Goal: Task Accomplishment & Management: Manage account settings

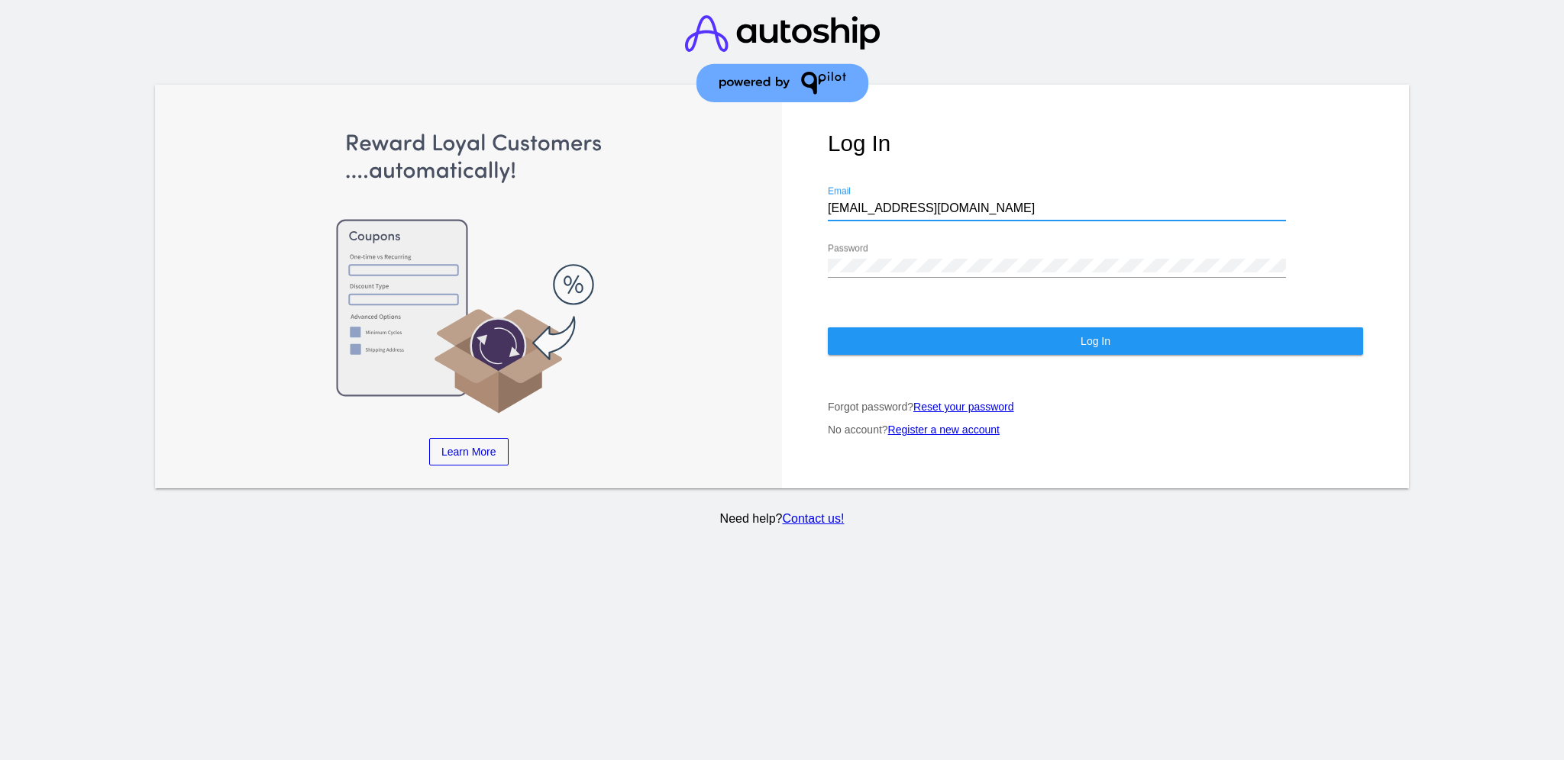
drag, startPoint x: 930, startPoint y: 189, endPoint x: 817, endPoint y: 189, distance: 113.0
click at [817, 189] on div "Log In [EMAIL_ADDRESS][DOMAIN_NAME] Email Password Log In Forgot password? Rese…" at bounding box center [1095, 287] width 627 height 405
paste input "[EMAIL_ADDRESS][DOMAIN_NAME]"
type input "[EMAIL_ADDRESS][DOMAIN_NAME]"
click at [816, 243] on div "Log In [EMAIL_ADDRESS][DOMAIN_NAME] Email Password Log In Forgot password? Rese…" at bounding box center [1095, 287] width 627 height 405
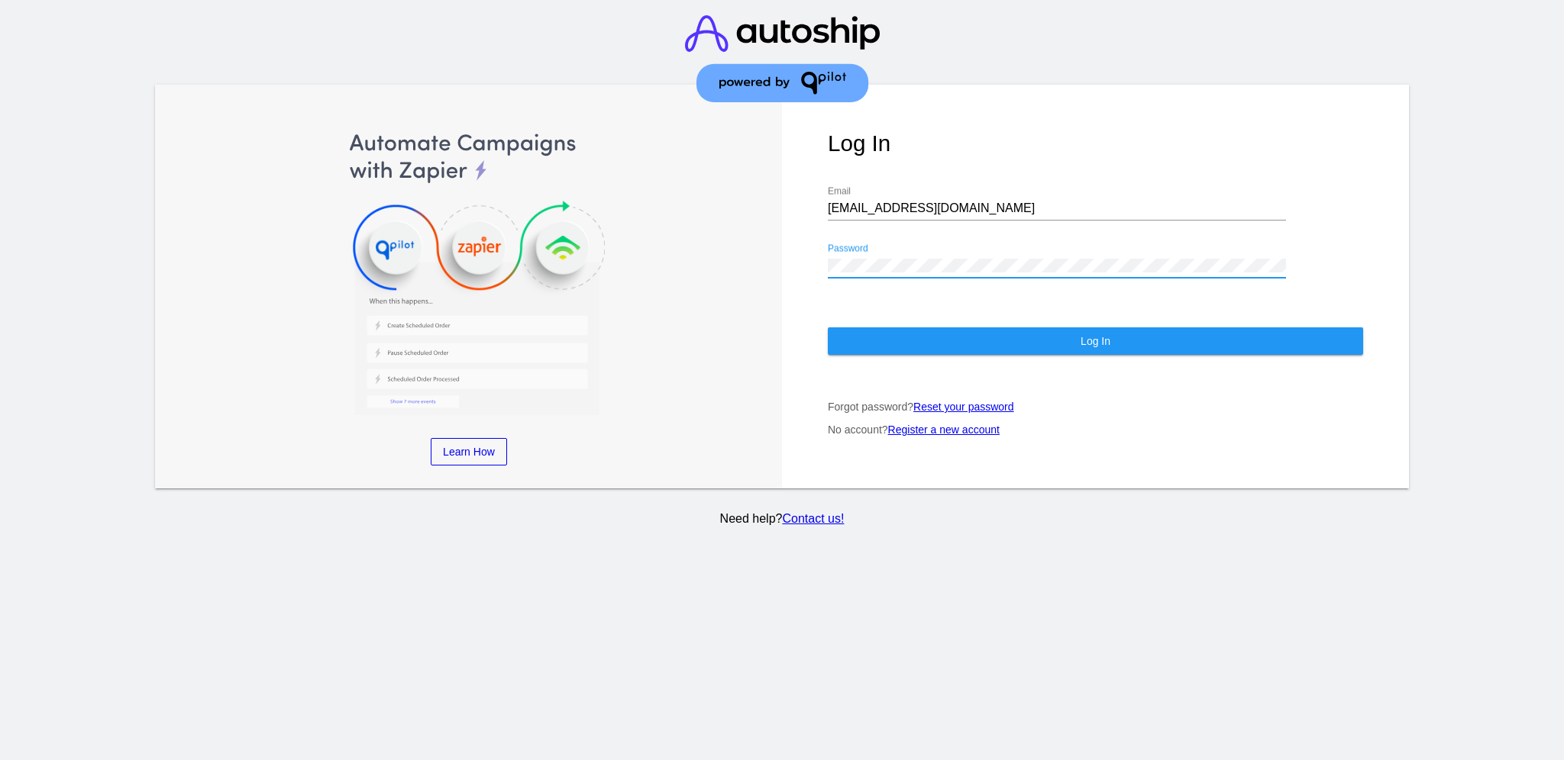
click at [912, 328] on button "Log In" at bounding box center [1095, 341] width 535 height 27
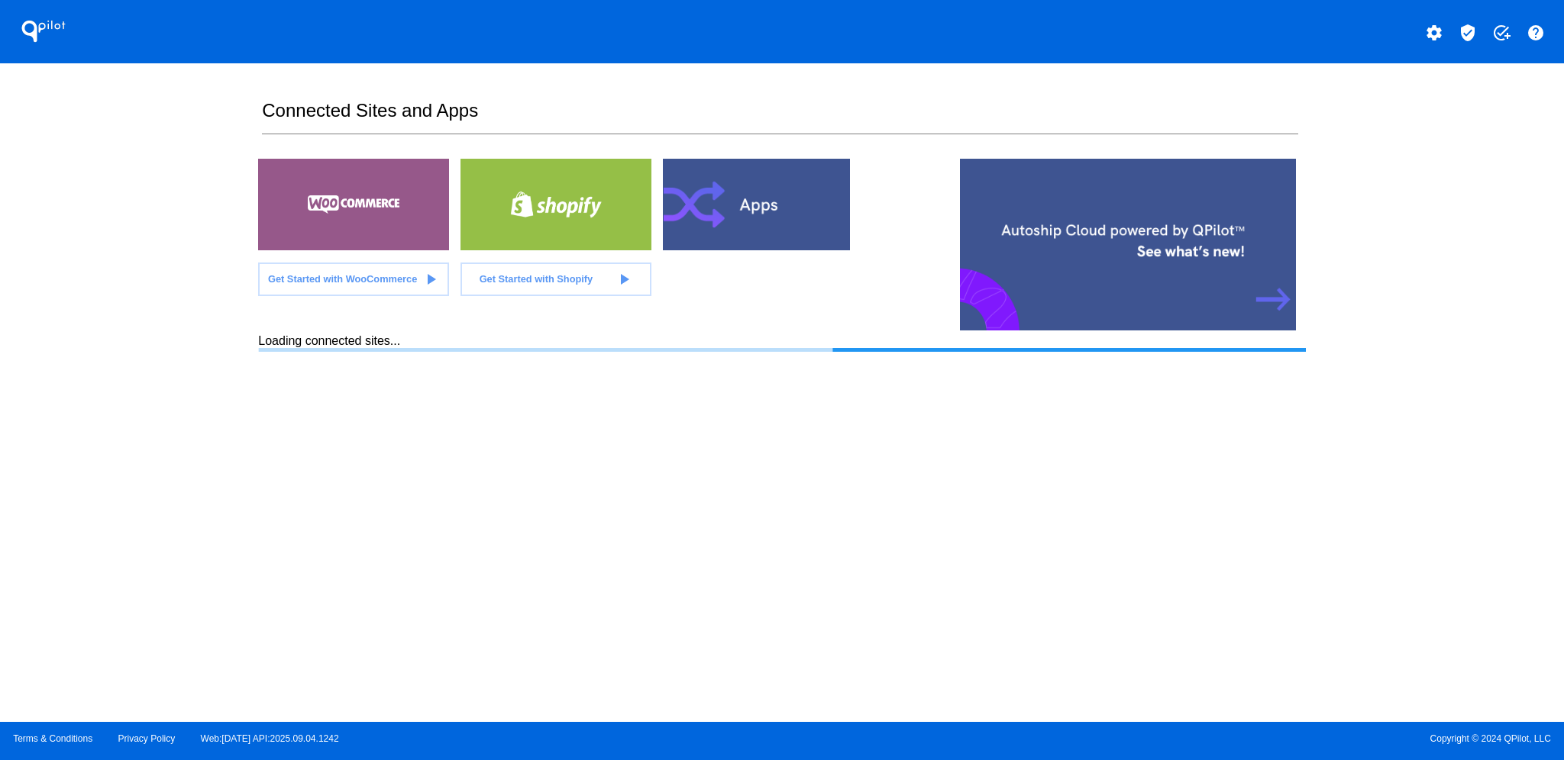
click at [1466, 42] on button "verified_user" at bounding box center [1467, 31] width 31 height 31
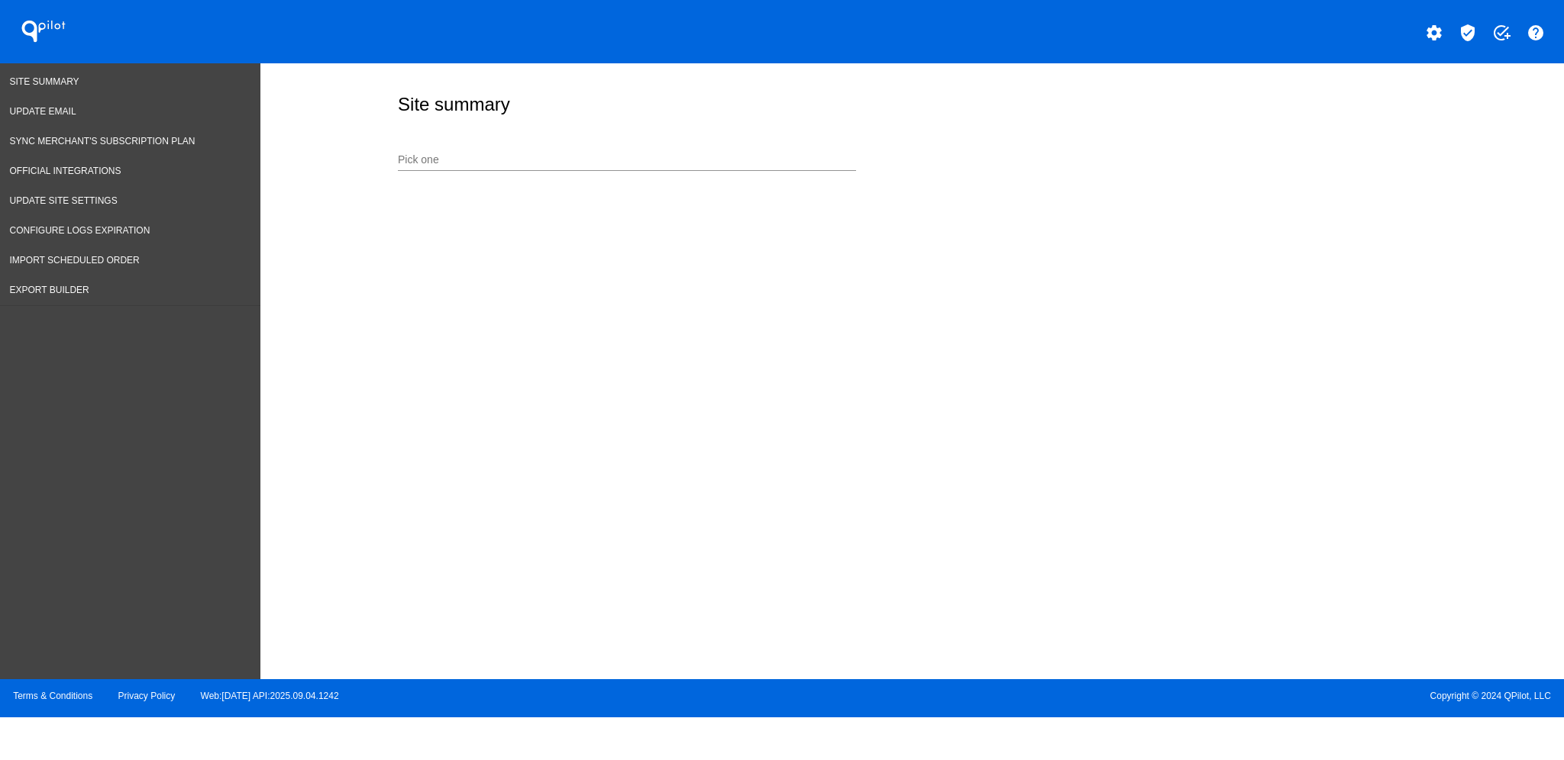
click at [521, 162] on input "Pick one" at bounding box center [627, 160] width 458 height 12
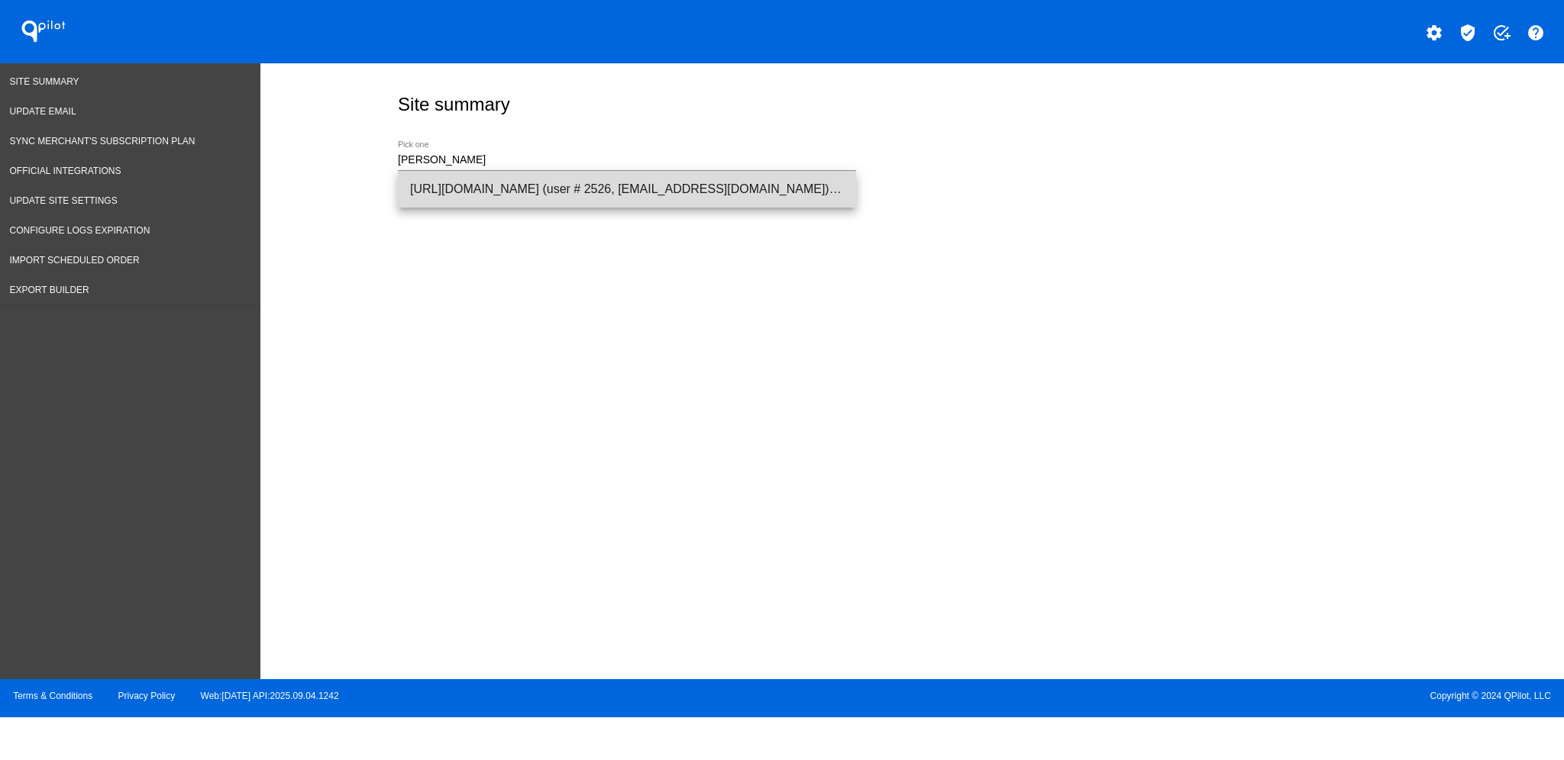
click at [494, 182] on span "[URL][DOMAIN_NAME] (user # 2526, [EMAIL_ADDRESS][DOMAIN_NAME]) - Production" at bounding box center [627, 189] width 434 height 37
type input "[URL][DOMAIN_NAME] (user # 2526, [EMAIL_ADDRESS][DOMAIN_NAME]) - Production"
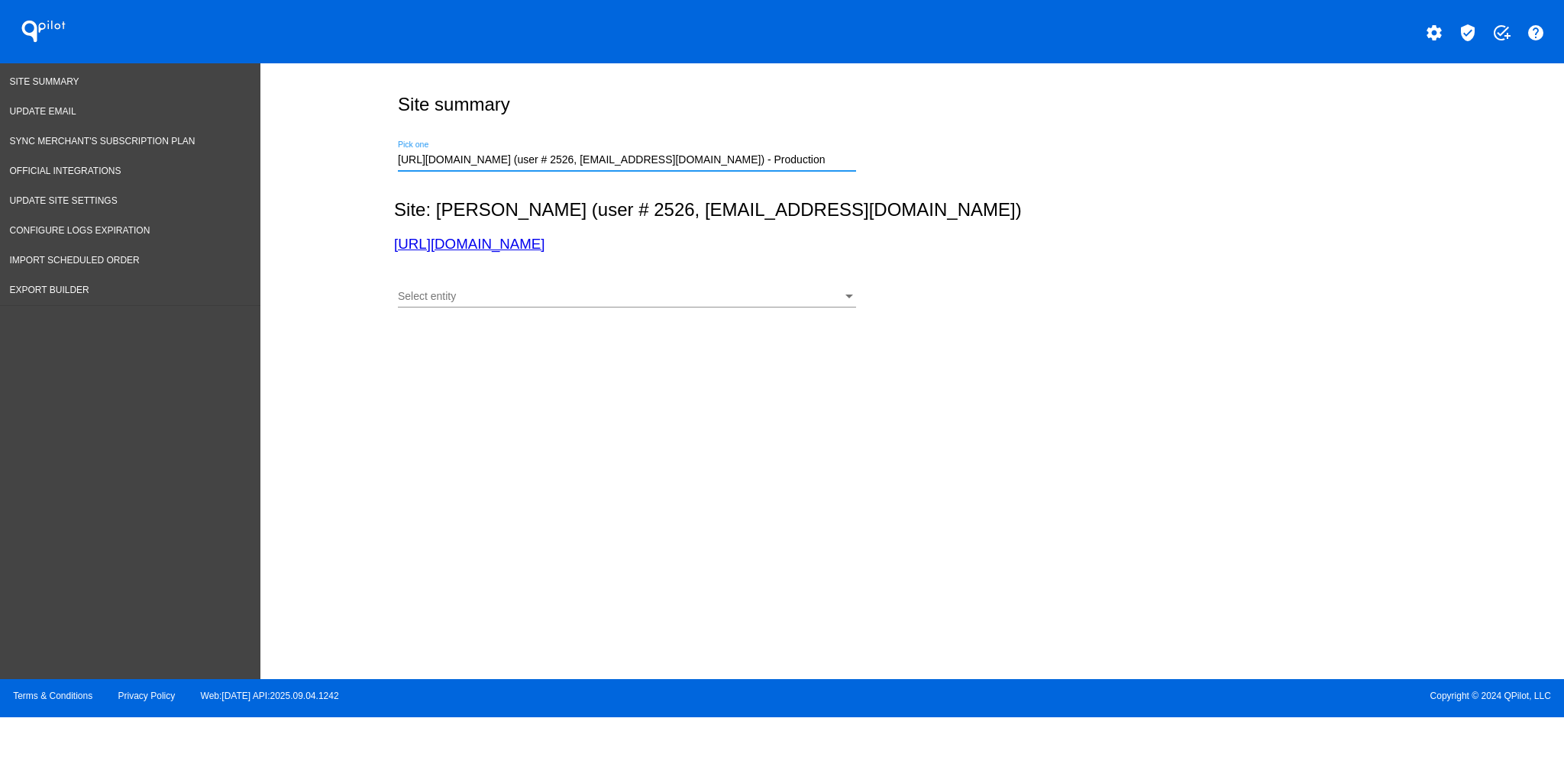
click at [556, 293] on div "Select entity" at bounding box center [620, 297] width 444 height 12
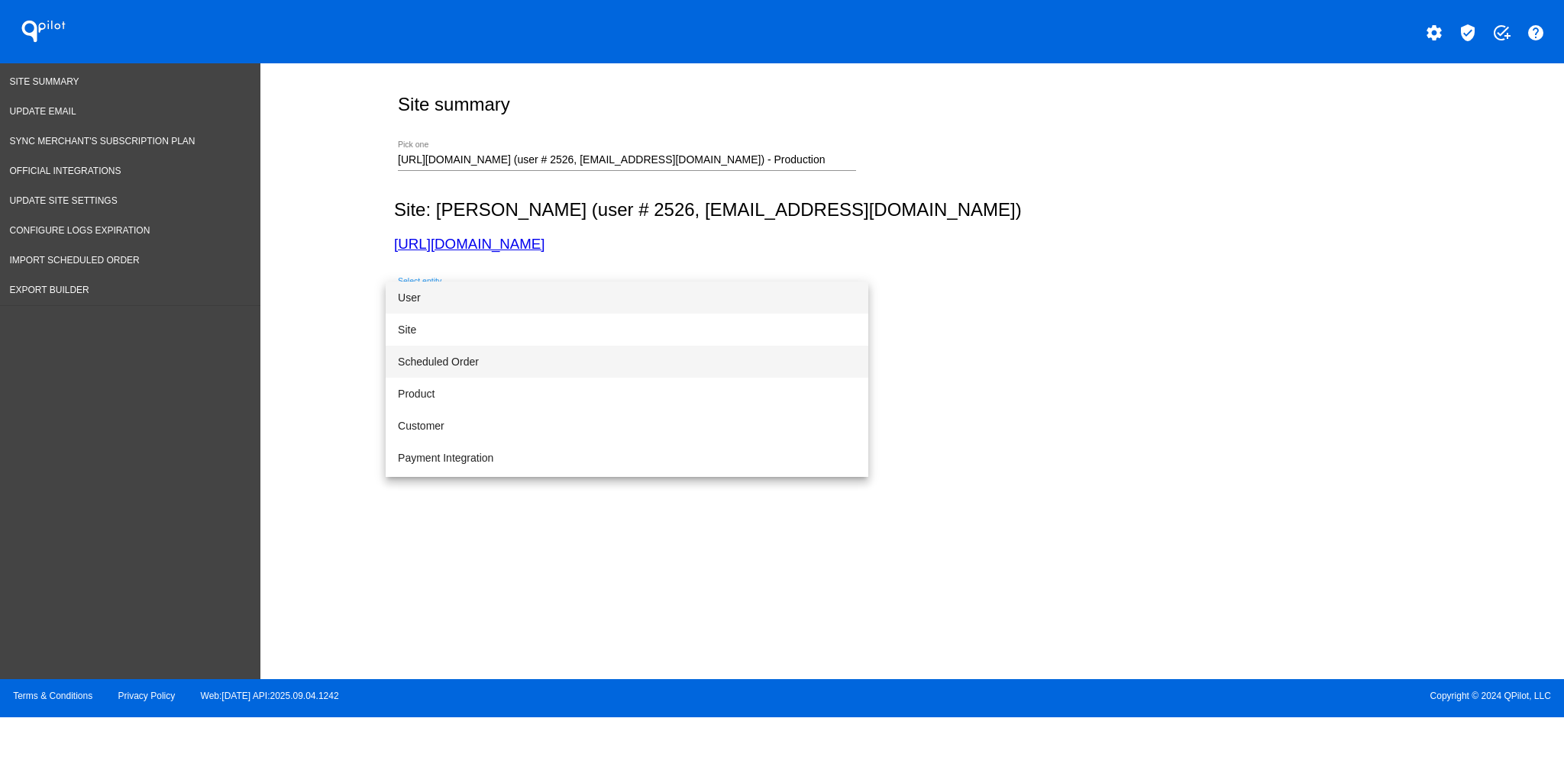
click at [552, 371] on span "Scheduled Order" at bounding box center [627, 362] width 458 height 32
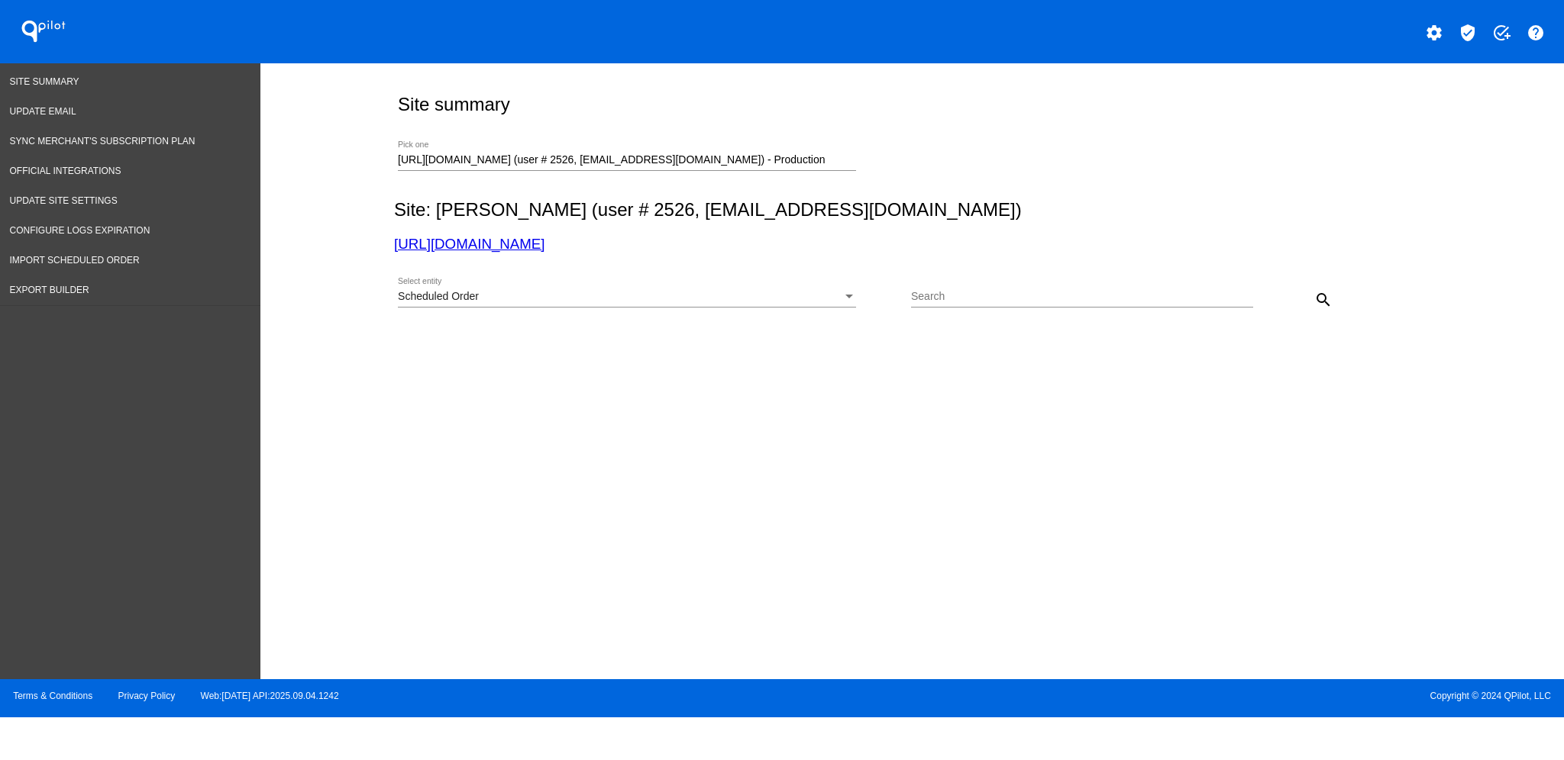
click at [1045, 288] on div "Search" at bounding box center [1082, 293] width 342 height 30
click at [1006, 305] on div "[PERSON_NAME] Search" at bounding box center [1074, 293] width 326 height 30
click at [844, 296] on div "Select entity" at bounding box center [849, 297] width 14 height 12
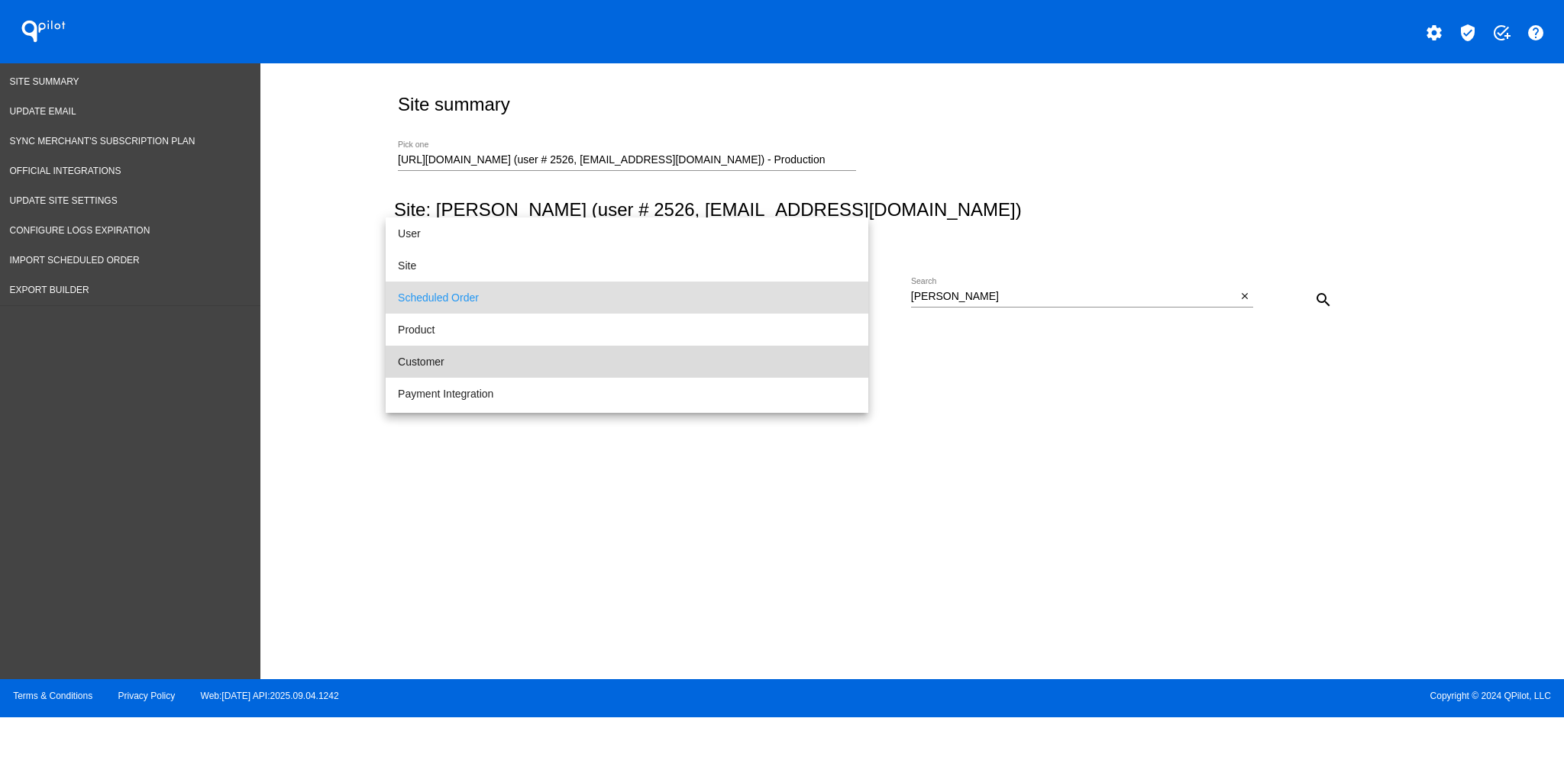
click at [742, 354] on span "Customer" at bounding box center [627, 362] width 458 height 32
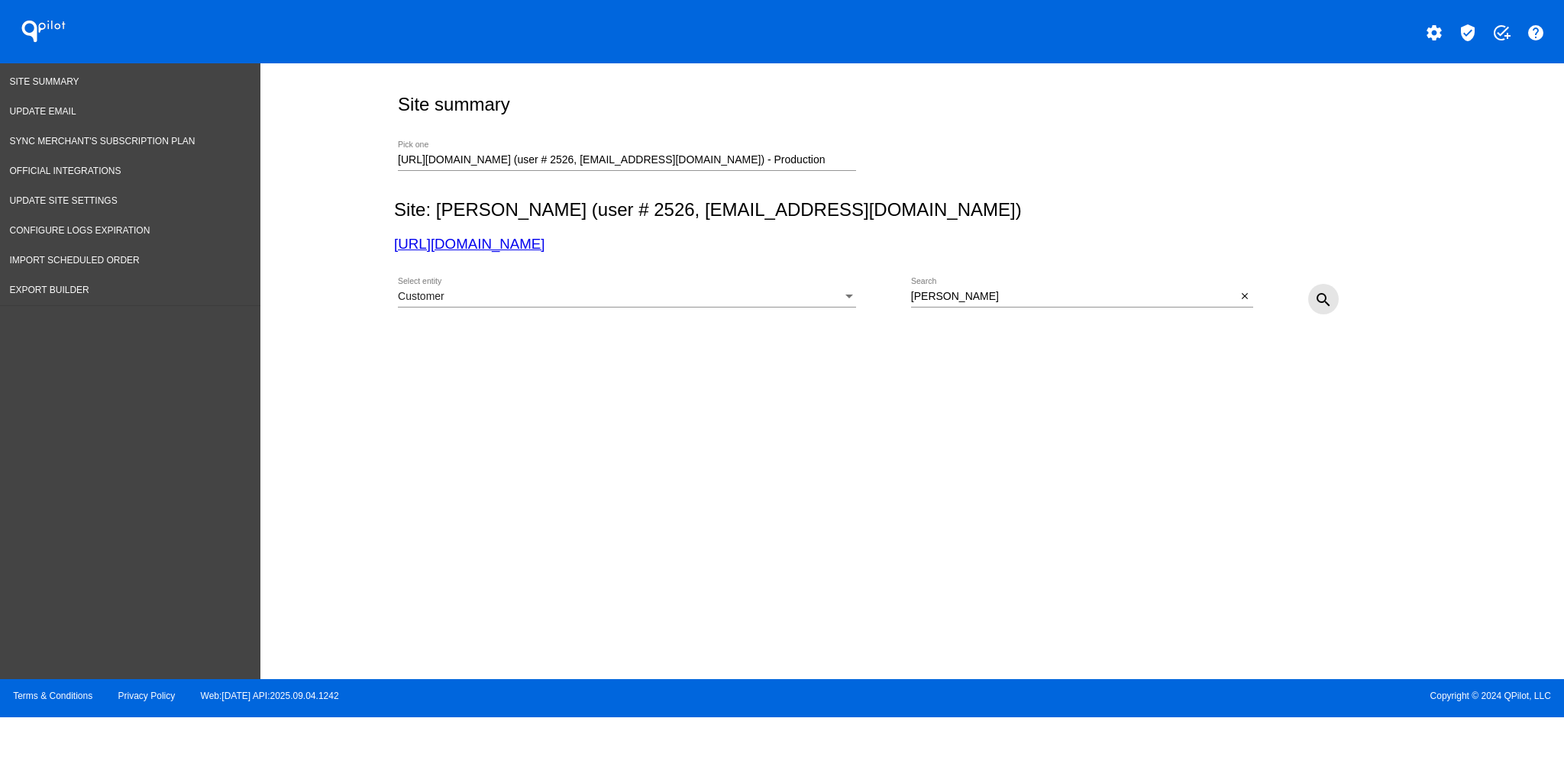
click at [1308, 305] on button "search" at bounding box center [1323, 299] width 31 height 31
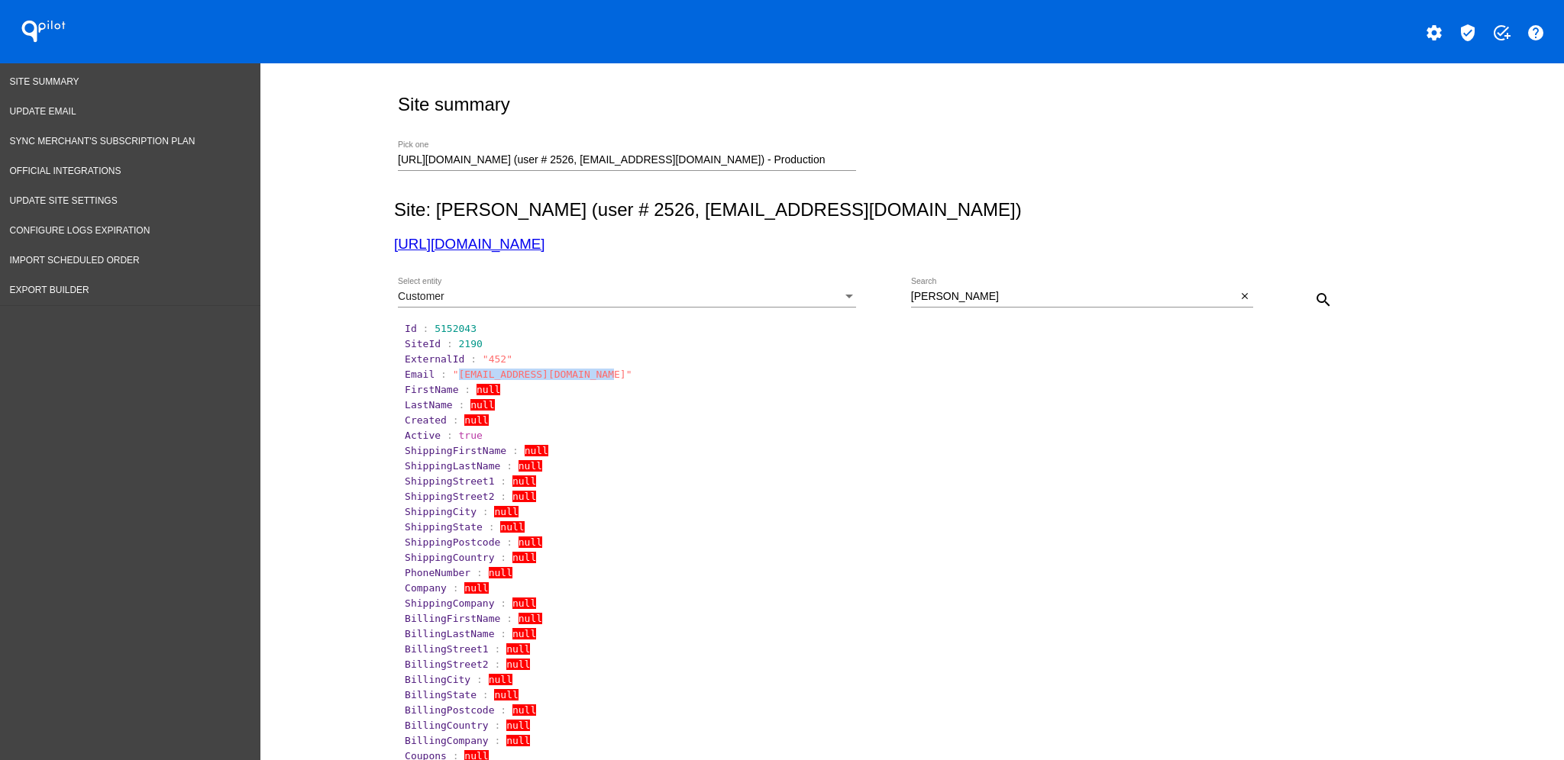
drag, startPoint x: 444, startPoint y: 376, endPoint x: 583, endPoint y: 376, distance: 139.7
click at [583, 376] on span ""[EMAIL_ADDRESS][DOMAIN_NAME]"" at bounding box center [542, 374] width 179 height 11
copy span "[EMAIL_ADDRESS][DOMAIN_NAME]"
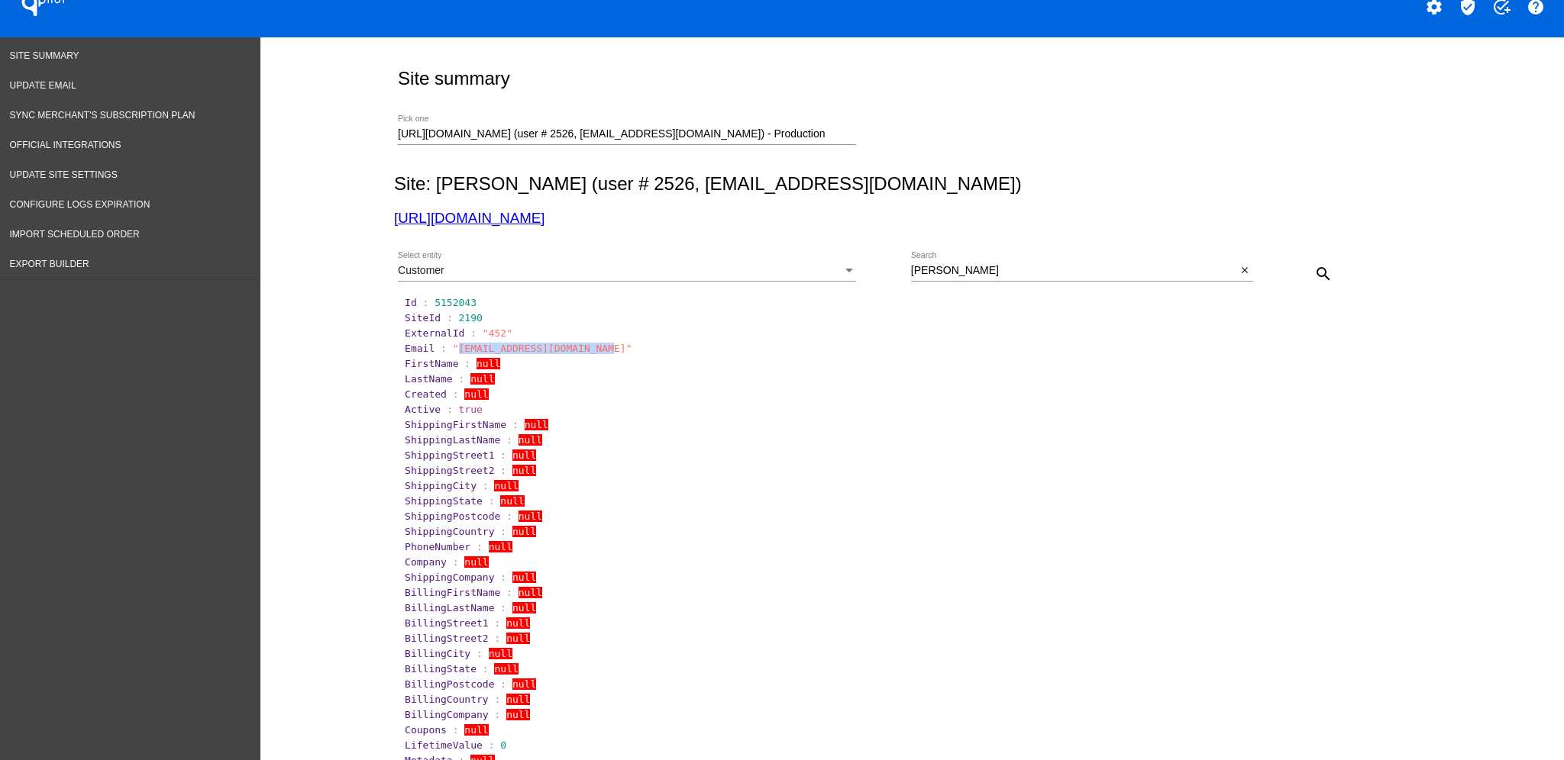
scroll to position [13, 0]
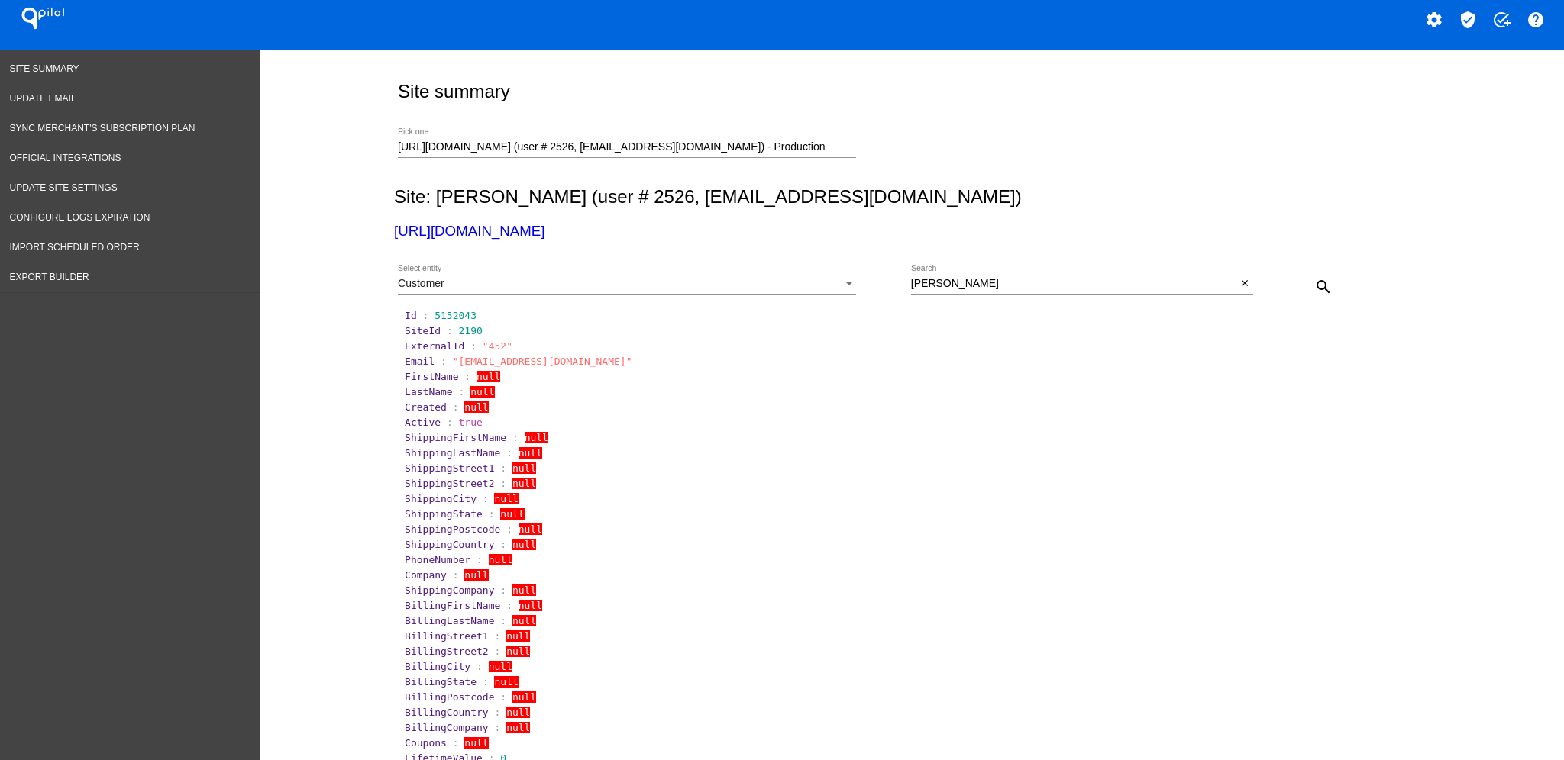
click at [957, 276] on div "[PERSON_NAME] Search" at bounding box center [1074, 280] width 326 height 30
drag, startPoint x: 939, startPoint y: 286, endPoint x: 877, endPoint y: 286, distance: 62.6
click at [877, 286] on div "Customer Select entity [GEOGRAPHIC_DATA] Search close search" at bounding box center [909, 281] width 1030 height 54
paste input "[EMAIL_ADDRESS][DOMAIN_NAME]"
type input "[EMAIL_ADDRESS][DOMAIN_NAME]"
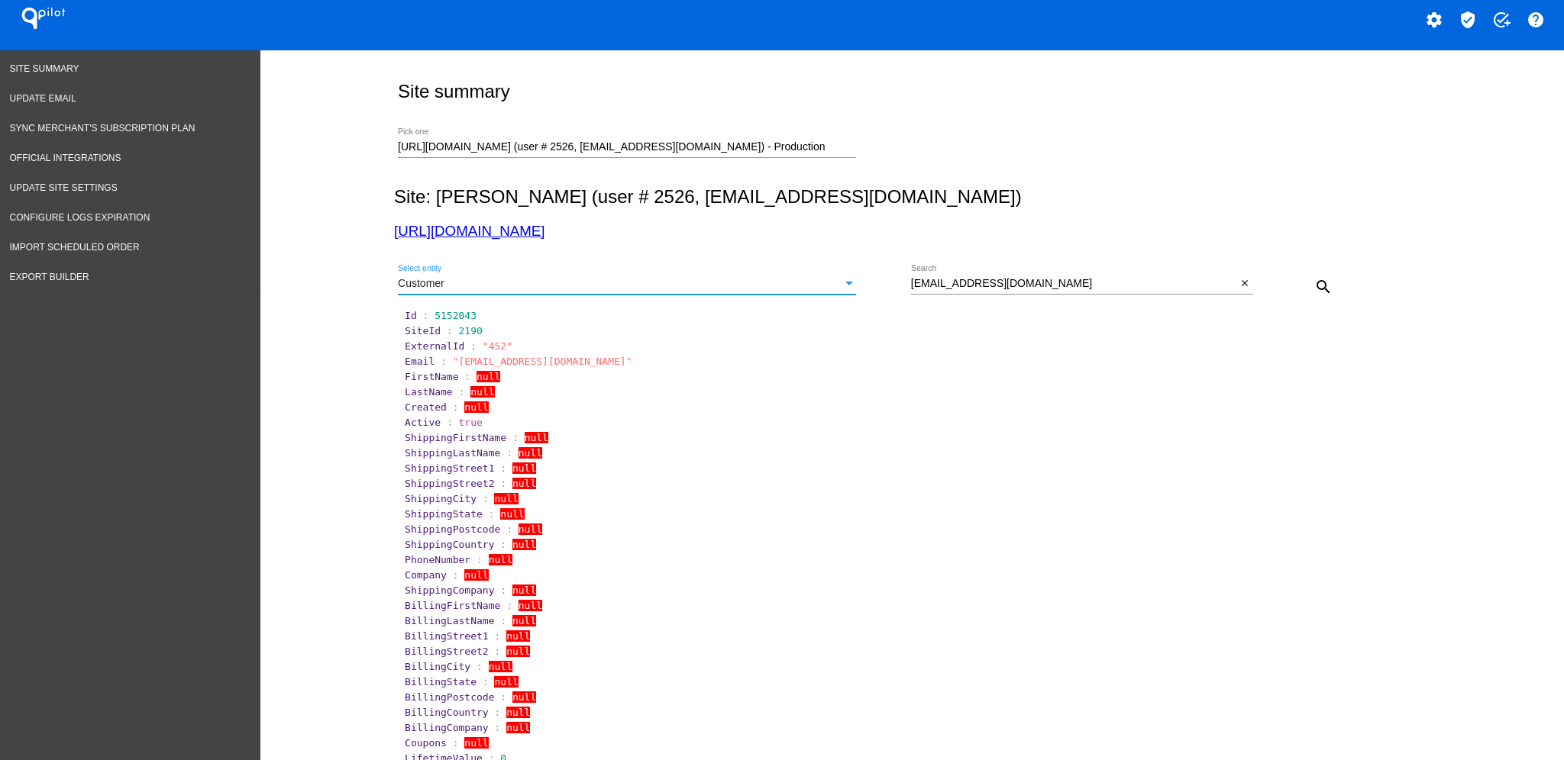
click at [833, 289] on div "Customer" at bounding box center [620, 284] width 444 height 12
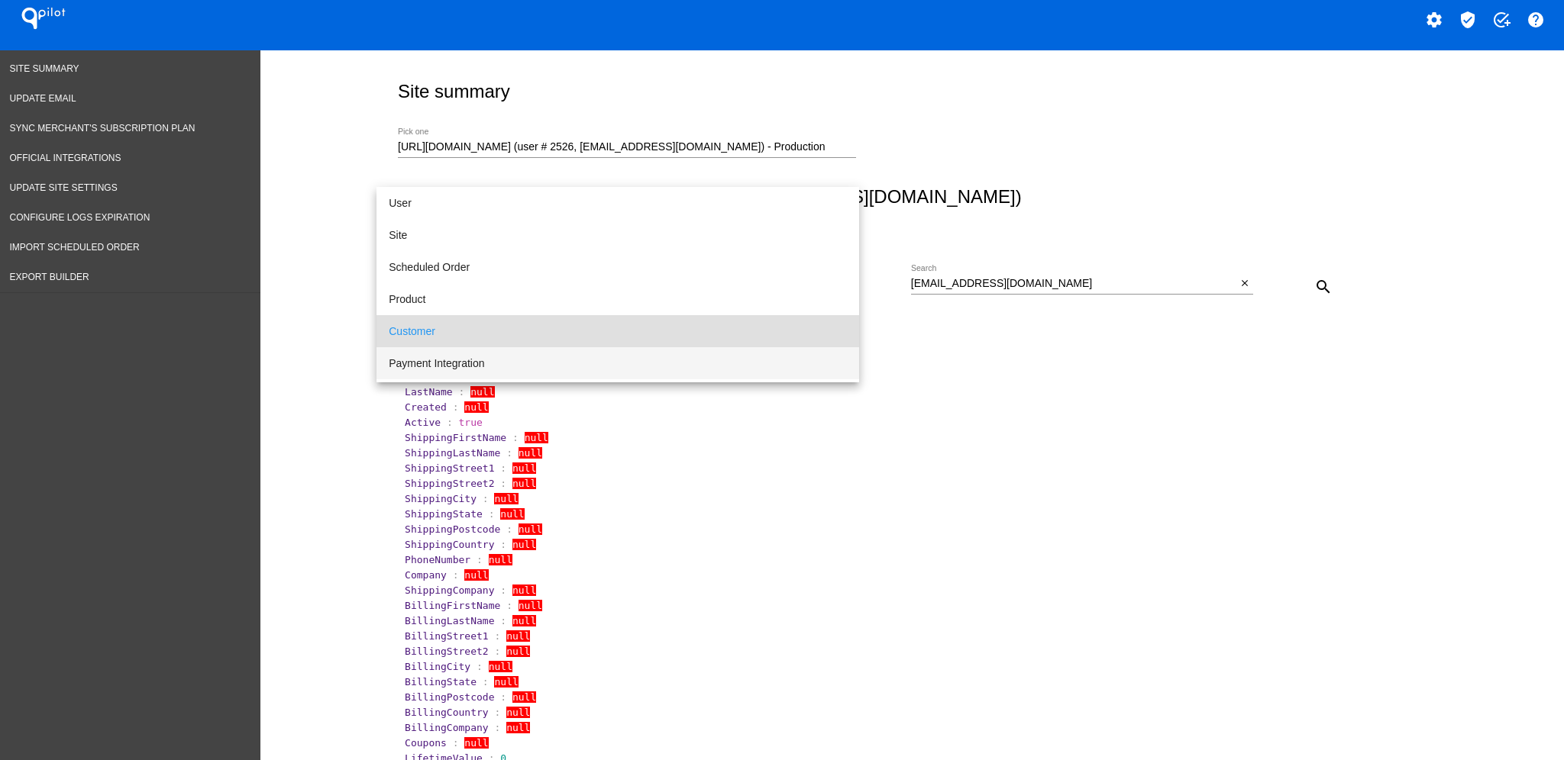
scroll to position [46, 0]
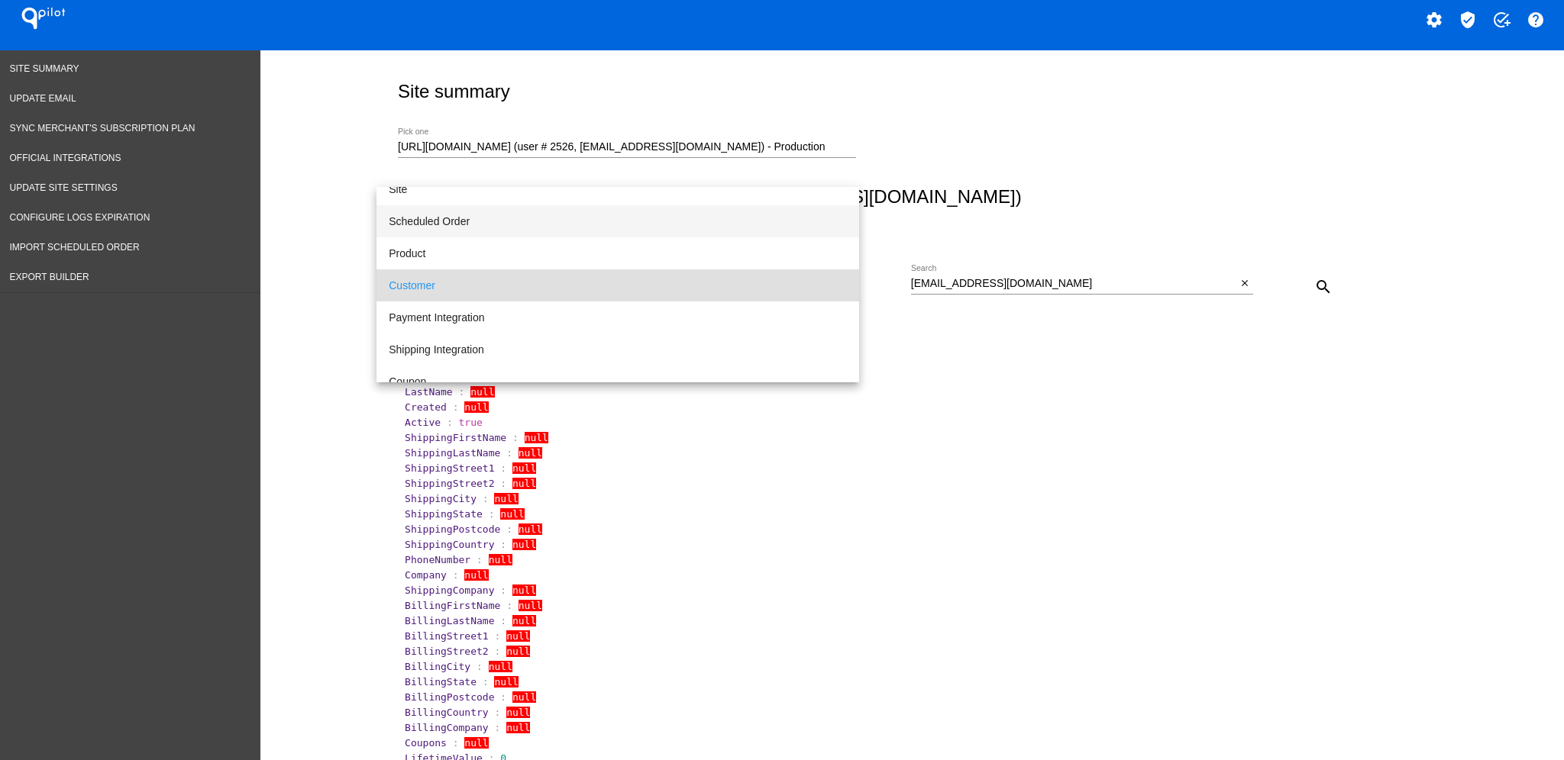
click at [812, 218] on span "Scheduled Order" at bounding box center [618, 221] width 458 height 32
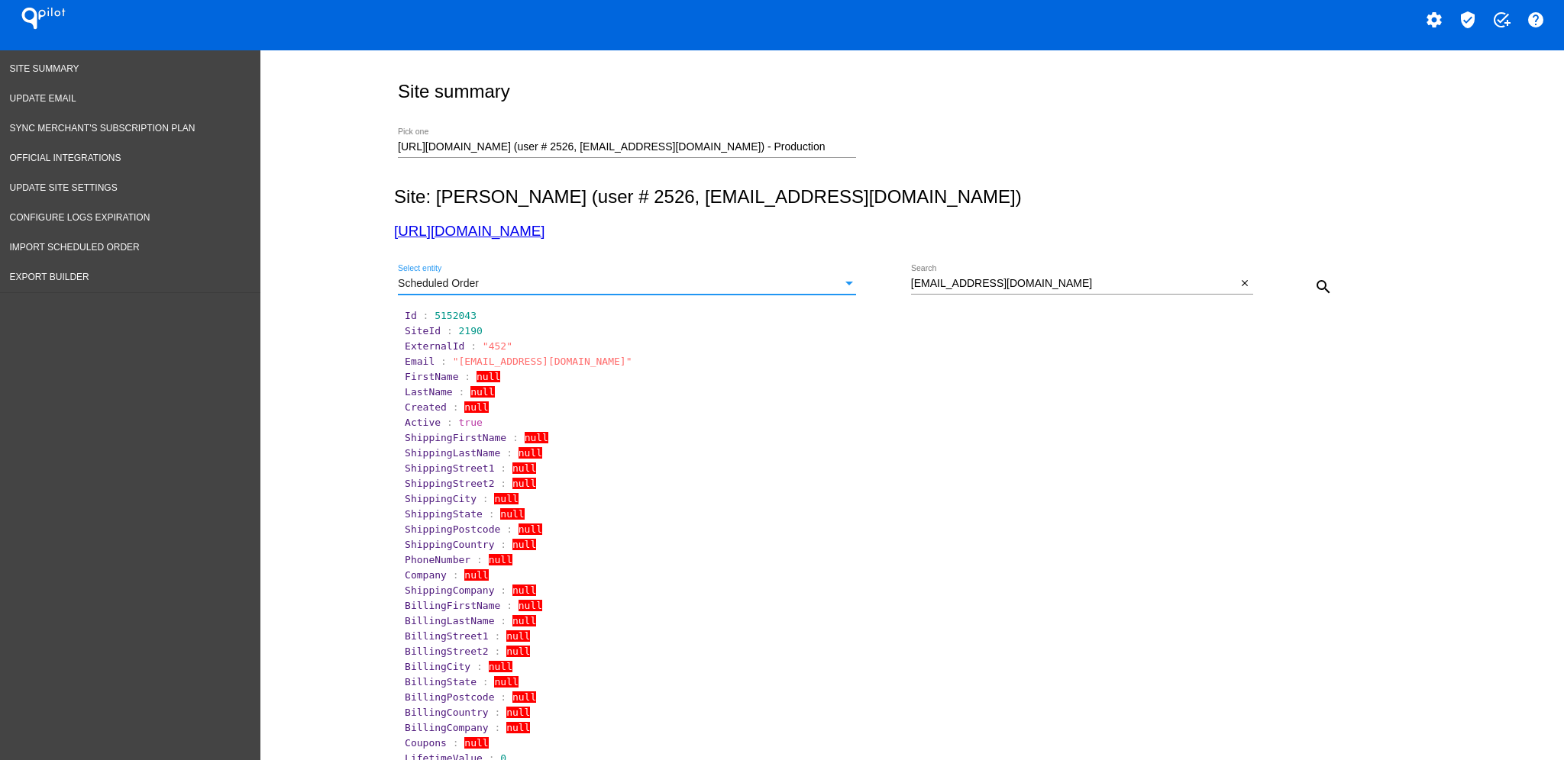
click at [1321, 289] on mat-icon "search" at bounding box center [1323, 287] width 18 height 18
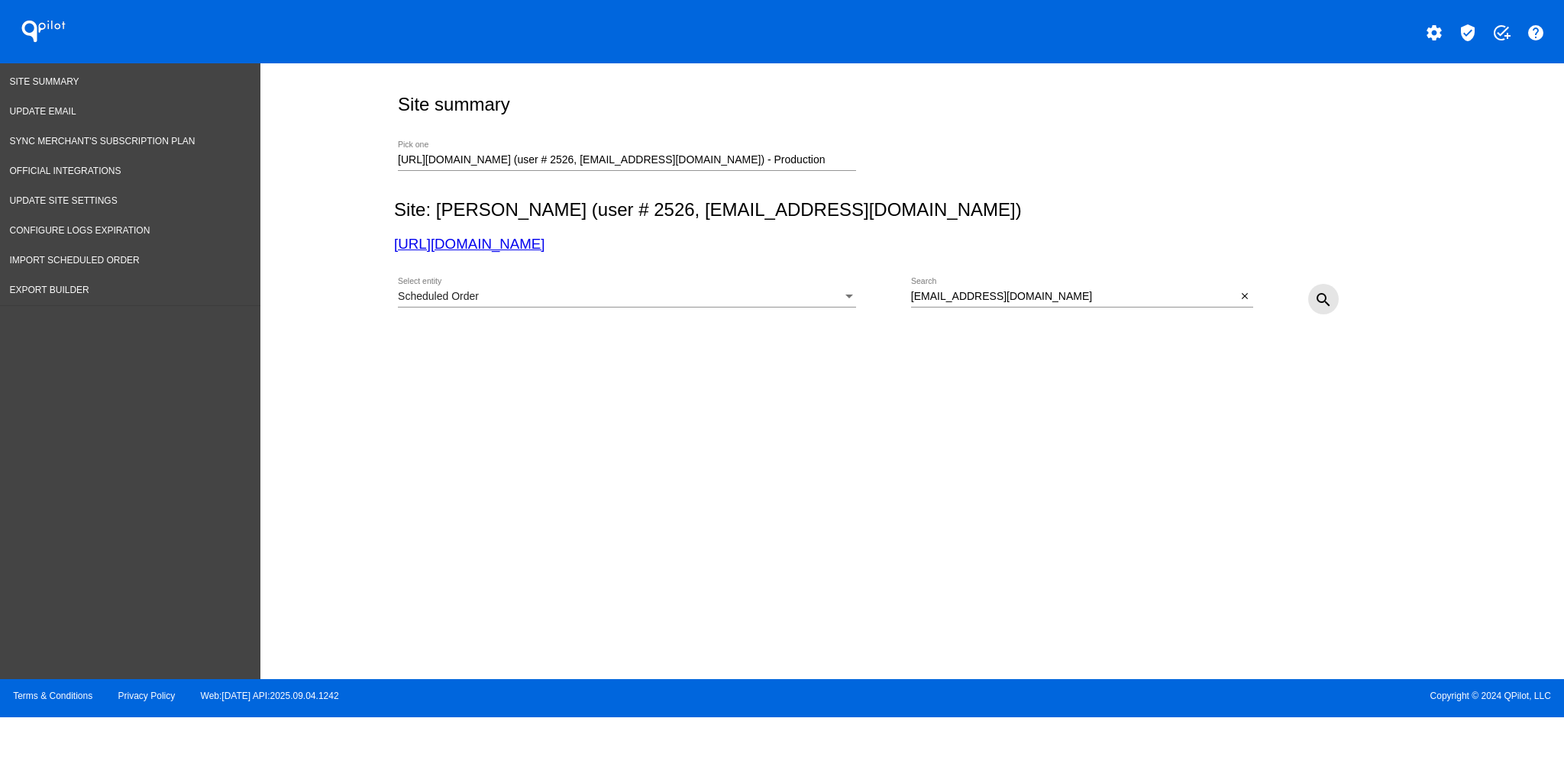
scroll to position [0, 0]
click at [825, 303] on div "Scheduled Order" at bounding box center [620, 297] width 444 height 12
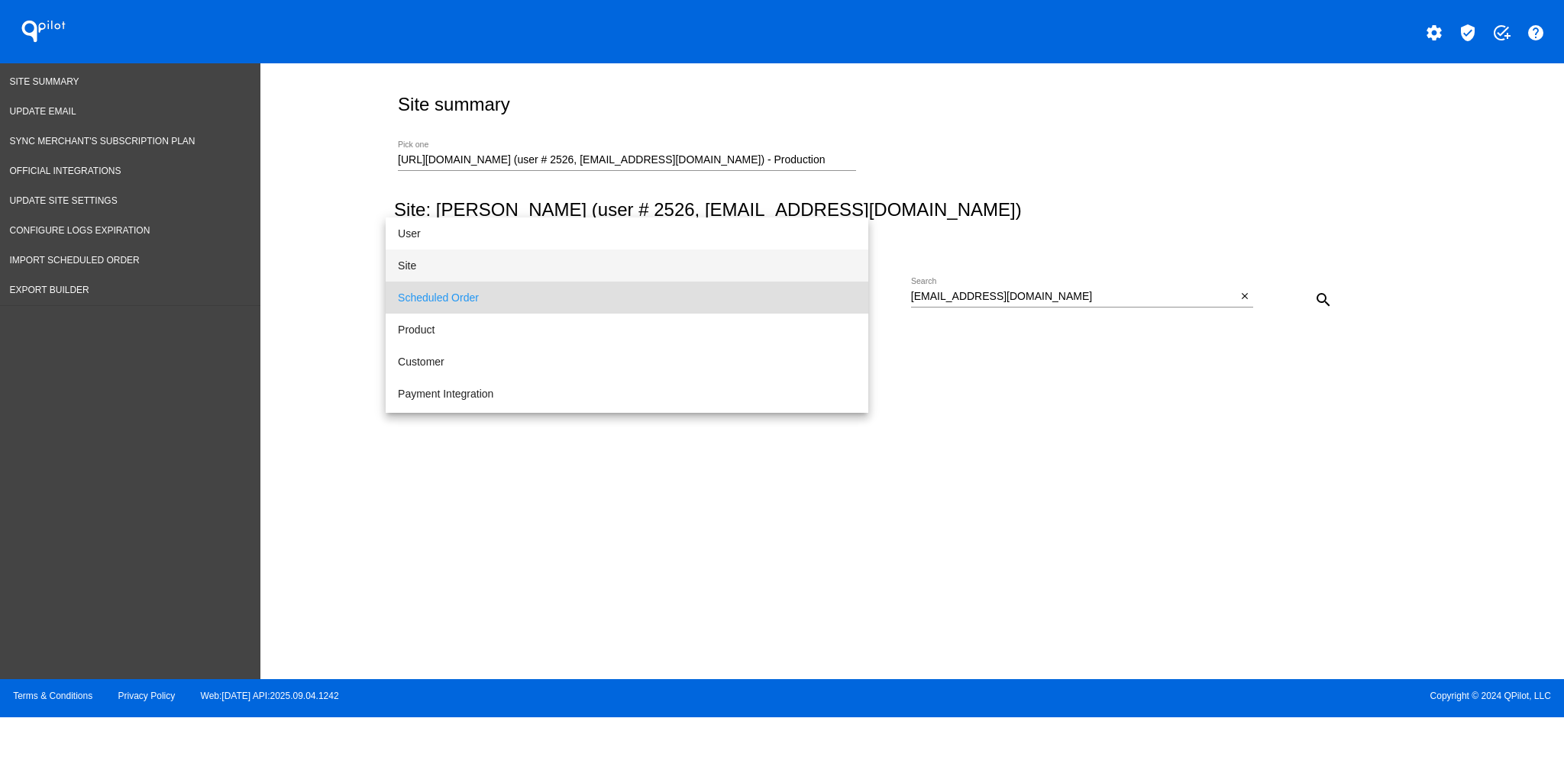
click at [701, 262] on span "Site" at bounding box center [627, 266] width 458 height 32
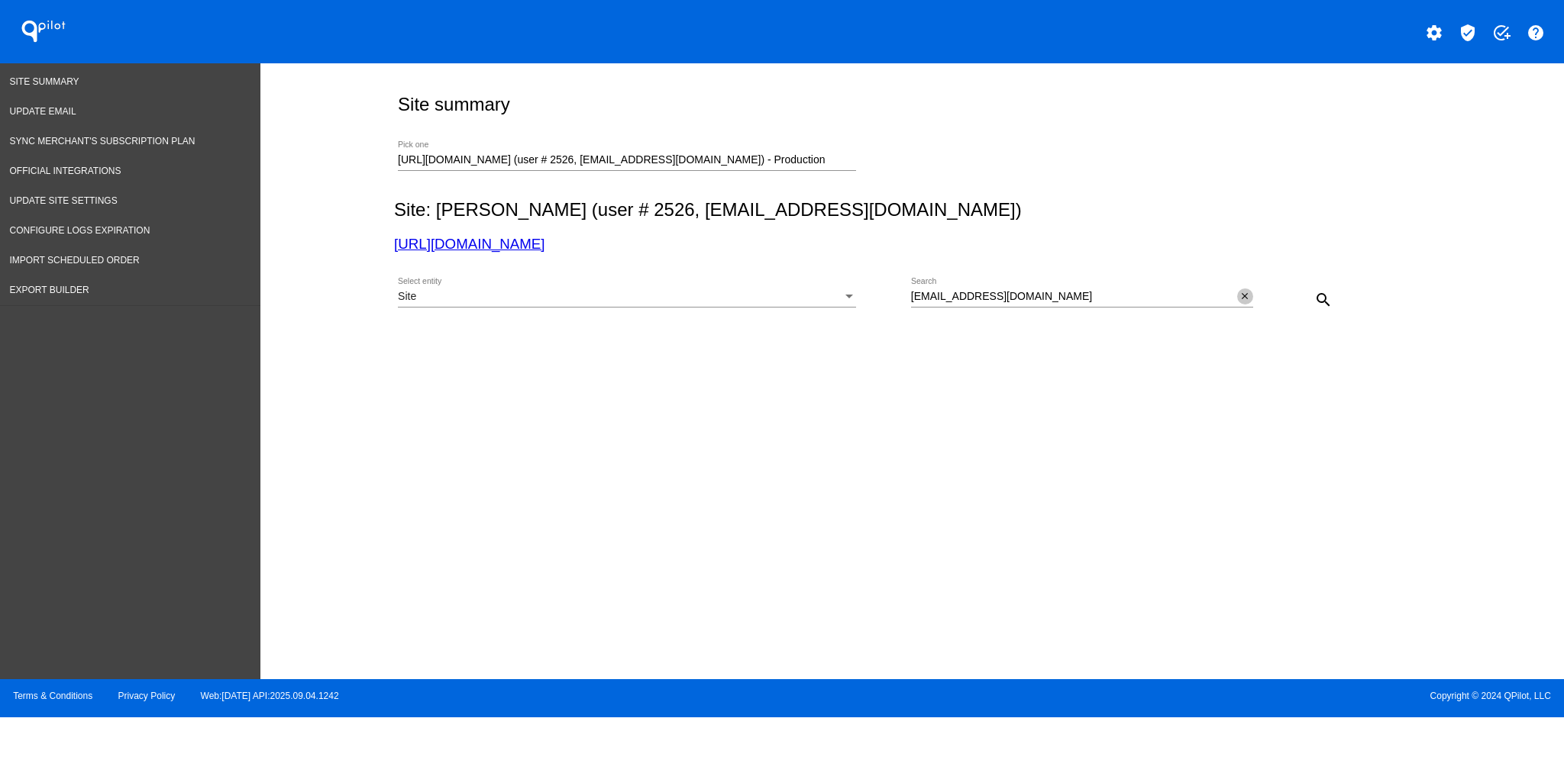
click at [1248, 297] on mat-icon "close" at bounding box center [1244, 297] width 11 height 12
click at [1309, 299] on button "search" at bounding box center [1323, 299] width 31 height 31
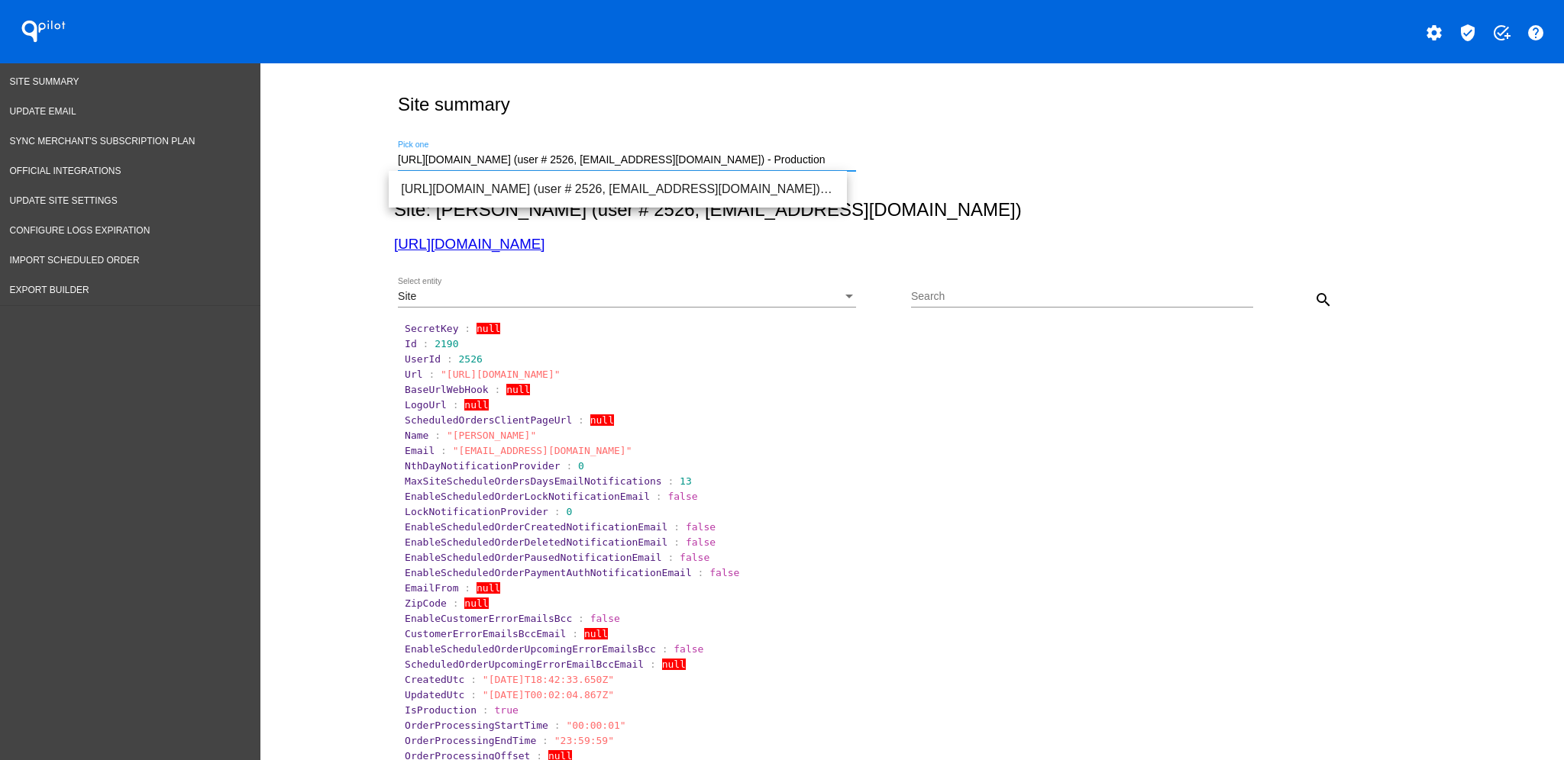
drag, startPoint x: 828, startPoint y: 161, endPoint x: 259, endPoint y: 160, distance: 569.6
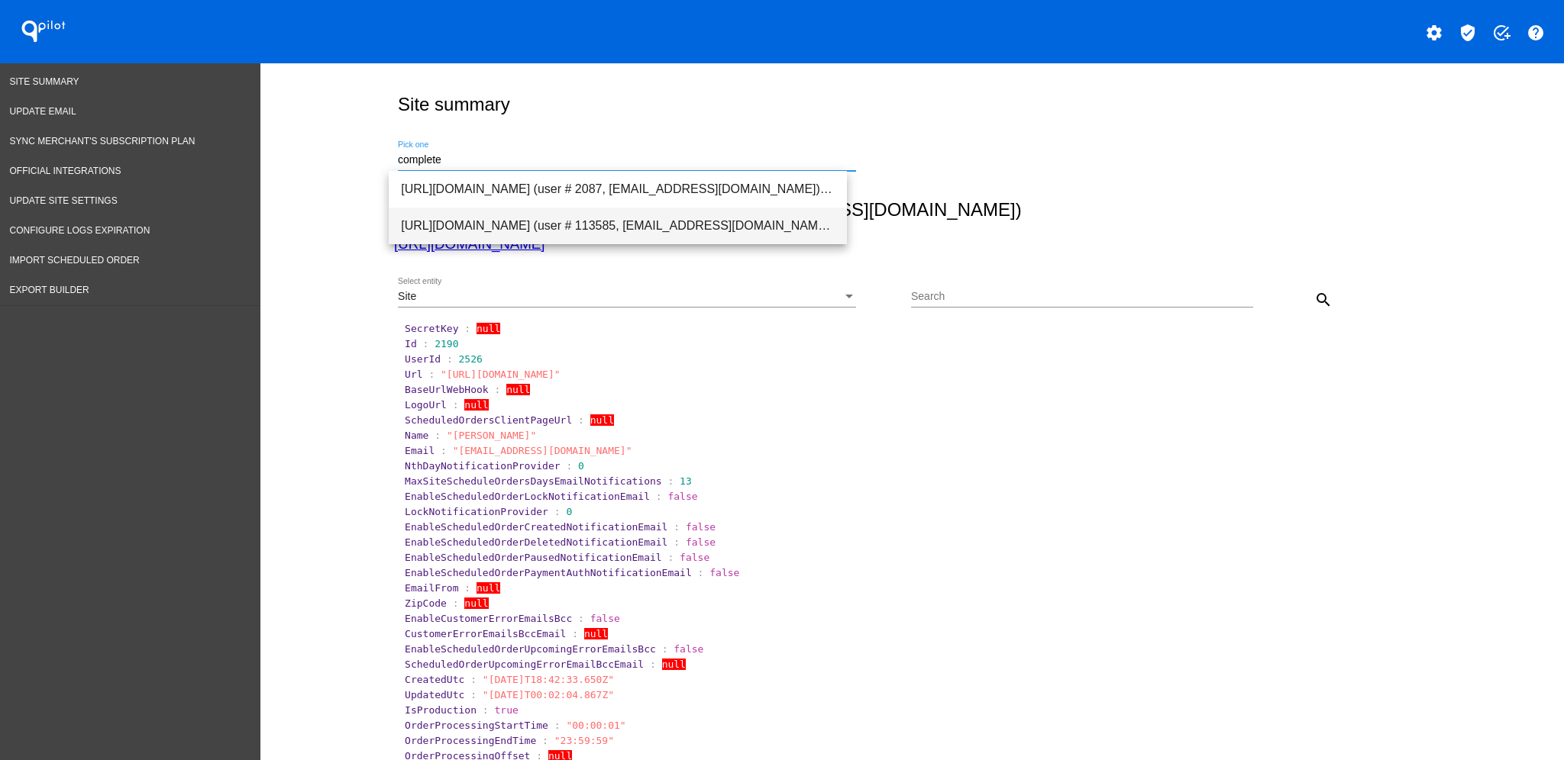
click at [567, 224] on span "[URL][DOMAIN_NAME] (user # 113585, [EMAIL_ADDRESS][DOMAIN_NAME]) - Test" at bounding box center [618, 226] width 434 height 37
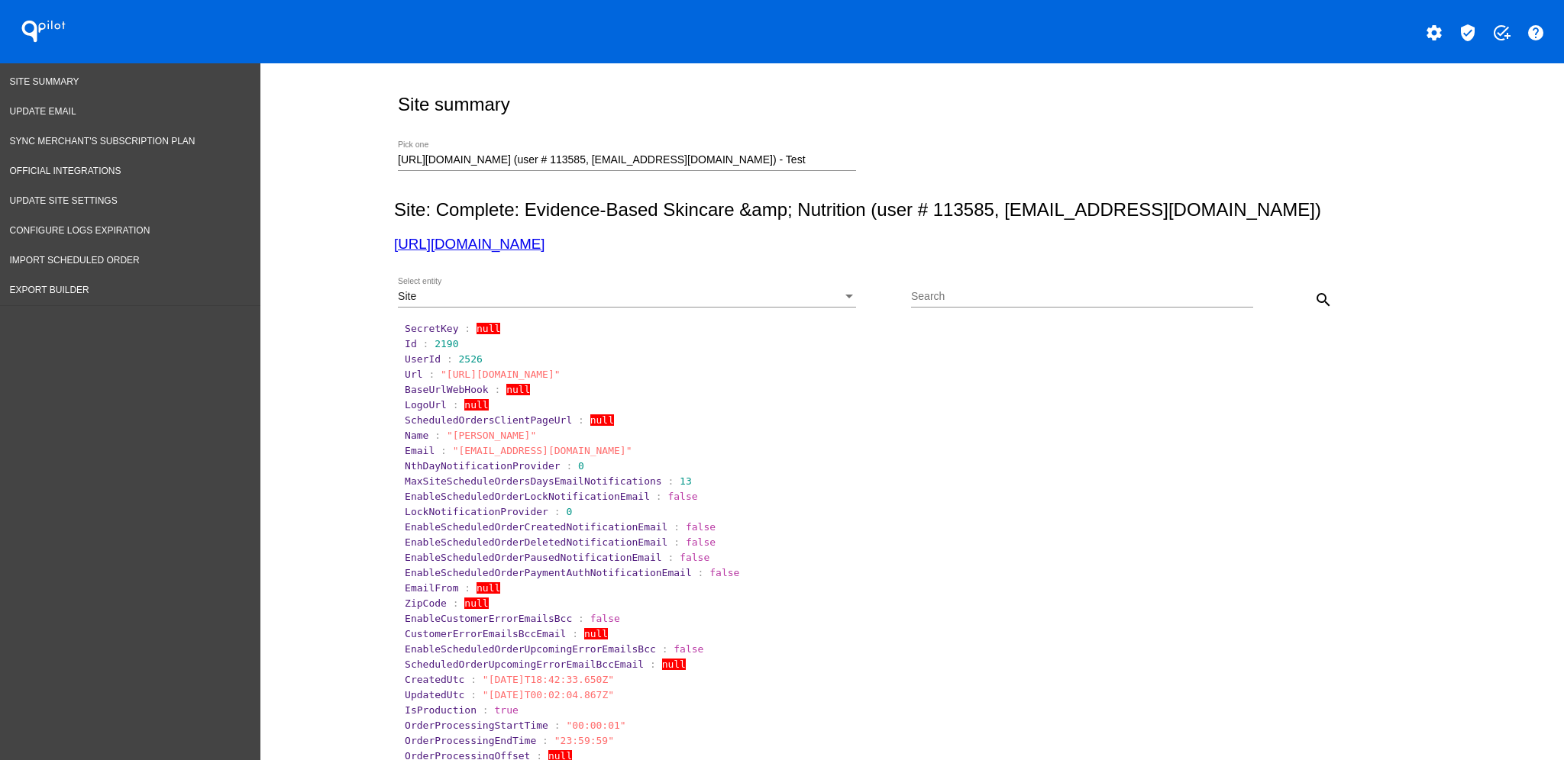
click at [544, 242] on link "[URL][DOMAIN_NAME]" at bounding box center [469, 244] width 150 height 16
drag, startPoint x: 796, startPoint y: 156, endPoint x: 312, endPoint y: 144, distance: 485.0
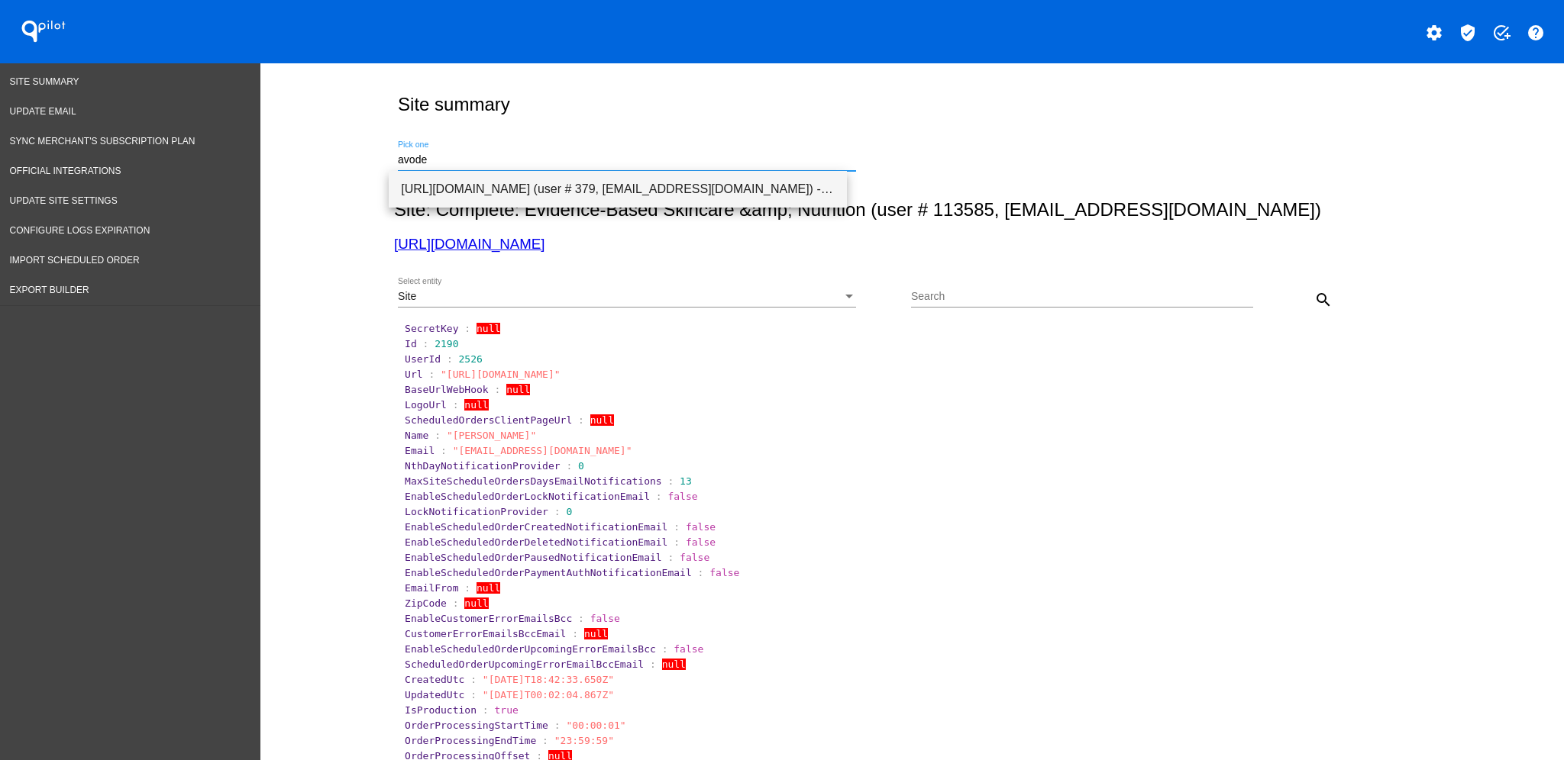
click at [544, 193] on span "[URL][DOMAIN_NAME] (user # 379, [EMAIL_ADDRESS][DOMAIN_NAME]) - Test" at bounding box center [618, 189] width 434 height 37
type input "[URL][DOMAIN_NAME] (user # 379, [EMAIL_ADDRESS][DOMAIN_NAME]) - Test"
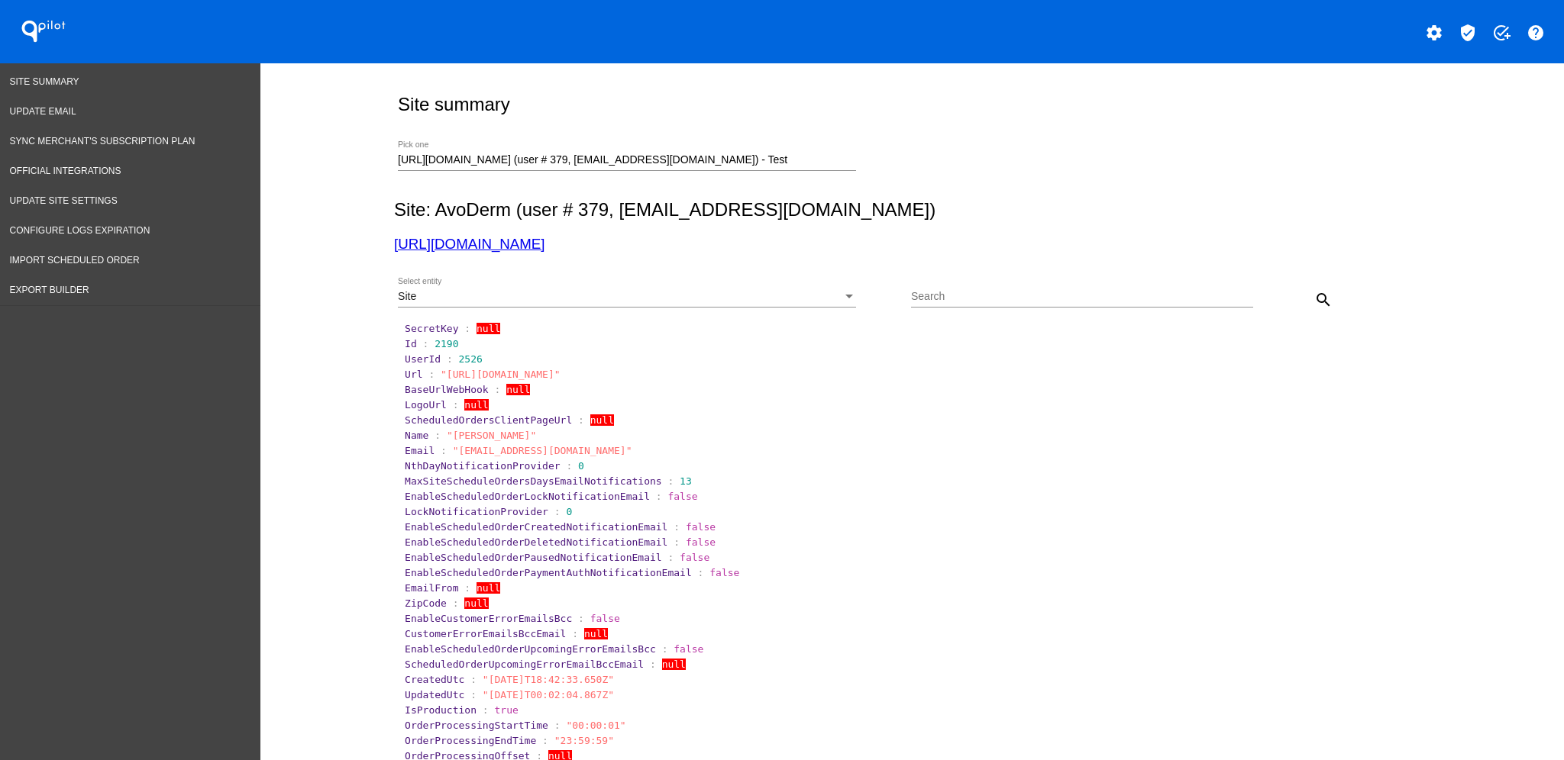
click at [661, 286] on div "Site Select entity" at bounding box center [627, 293] width 458 height 30
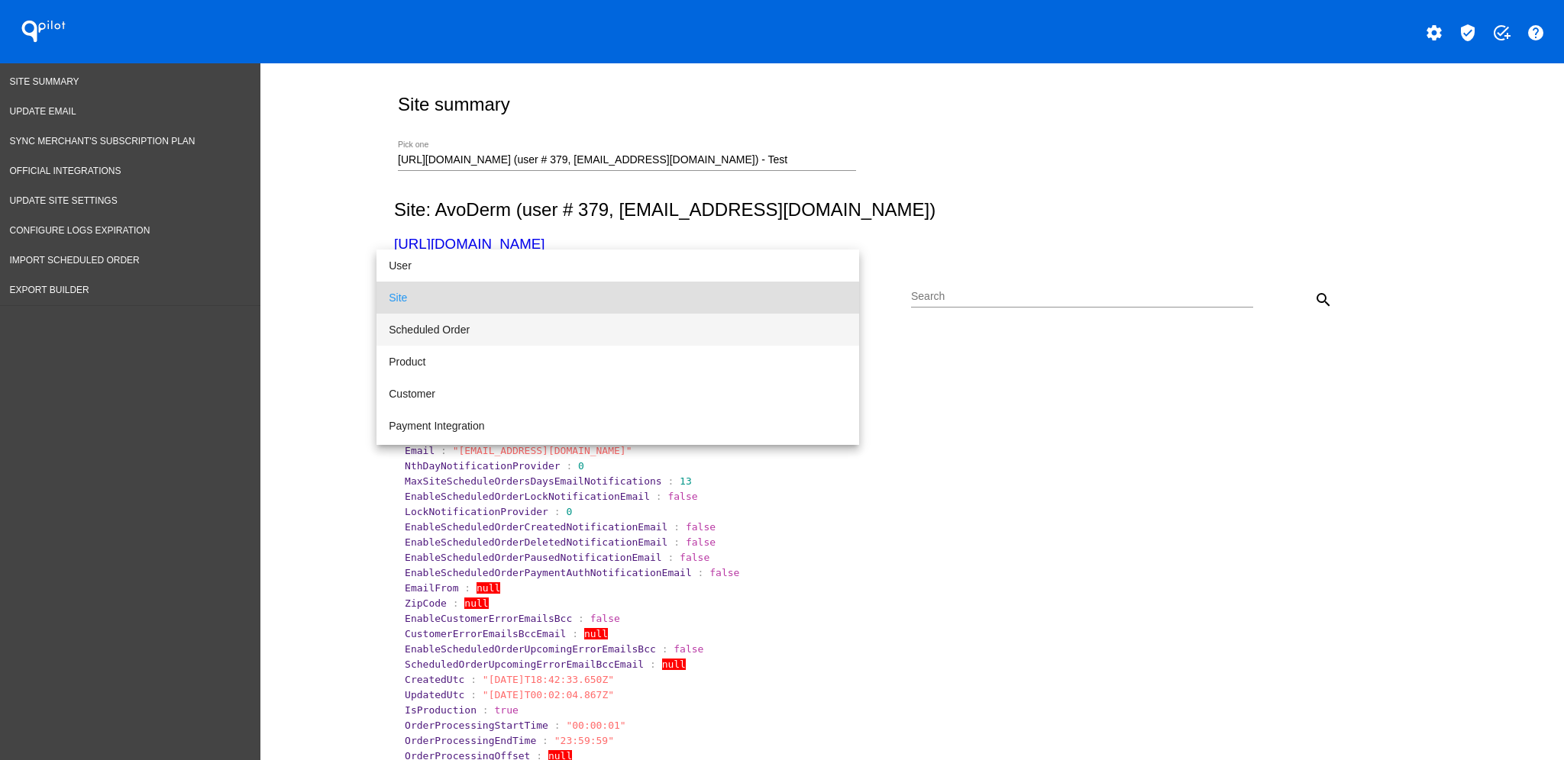
click at [651, 331] on span "Scheduled Order" at bounding box center [618, 330] width 458 height 32
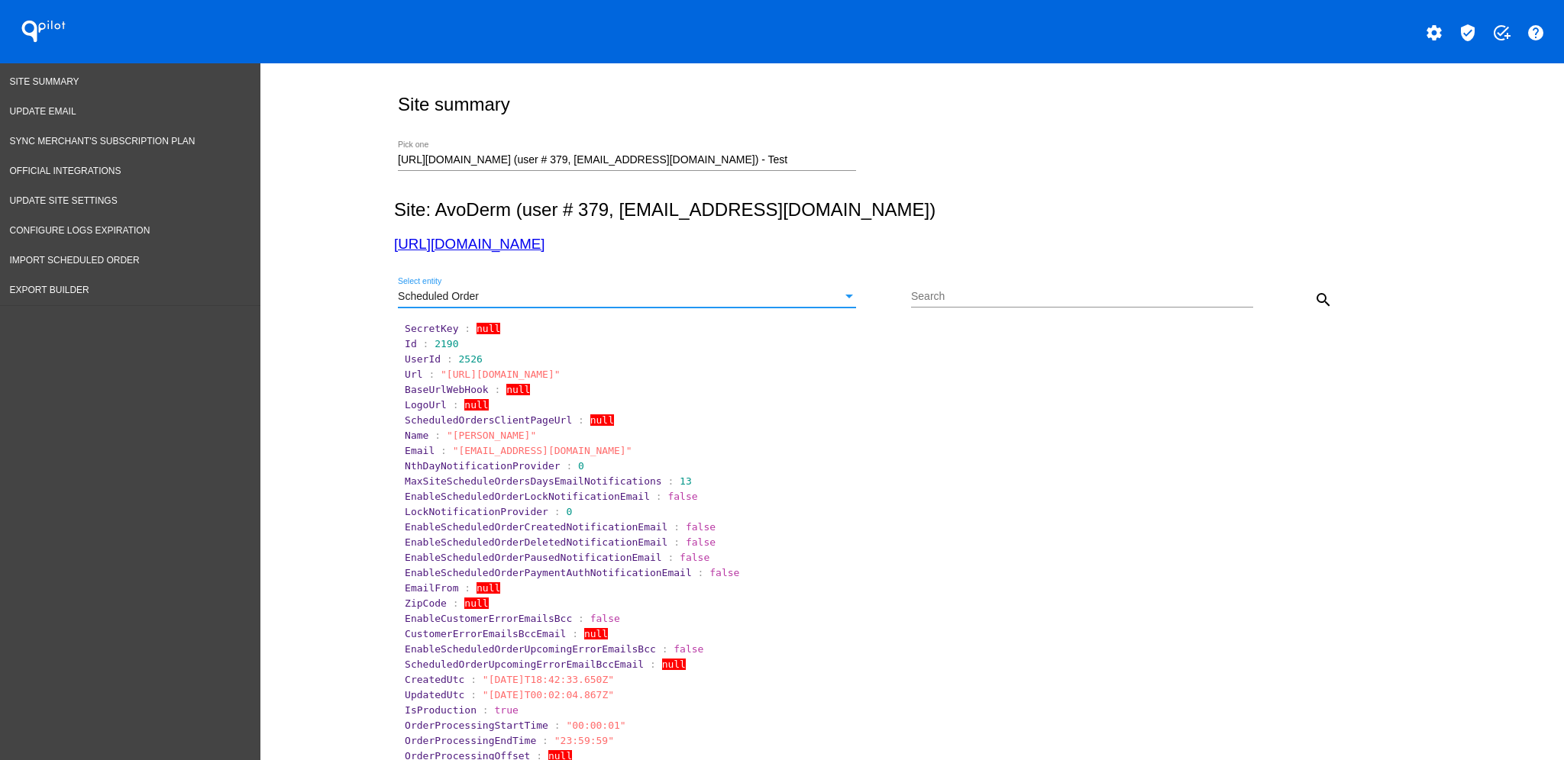
click at [986, 299] on input "Search" at bounding box center [1082, 297] width 342 height 12
paste input "1011792"
type input "1011792"
click at [1314, 296] on mat-icon "search" at bounding box center [1323, 300] width 18 height 18
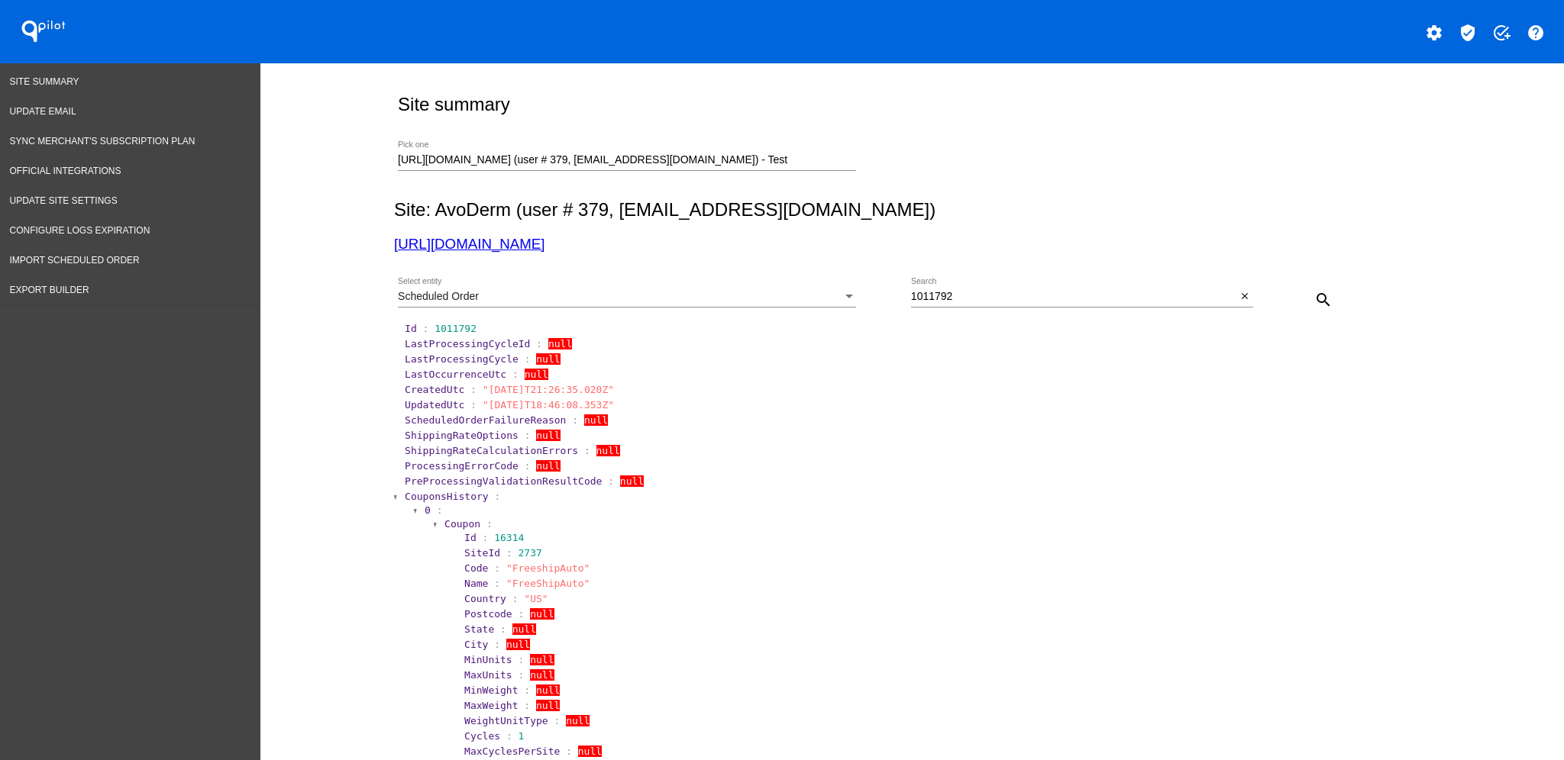
click at [447, 493] on span "CouponsHistory" at bounding box center [447, 496] width 84 height 11
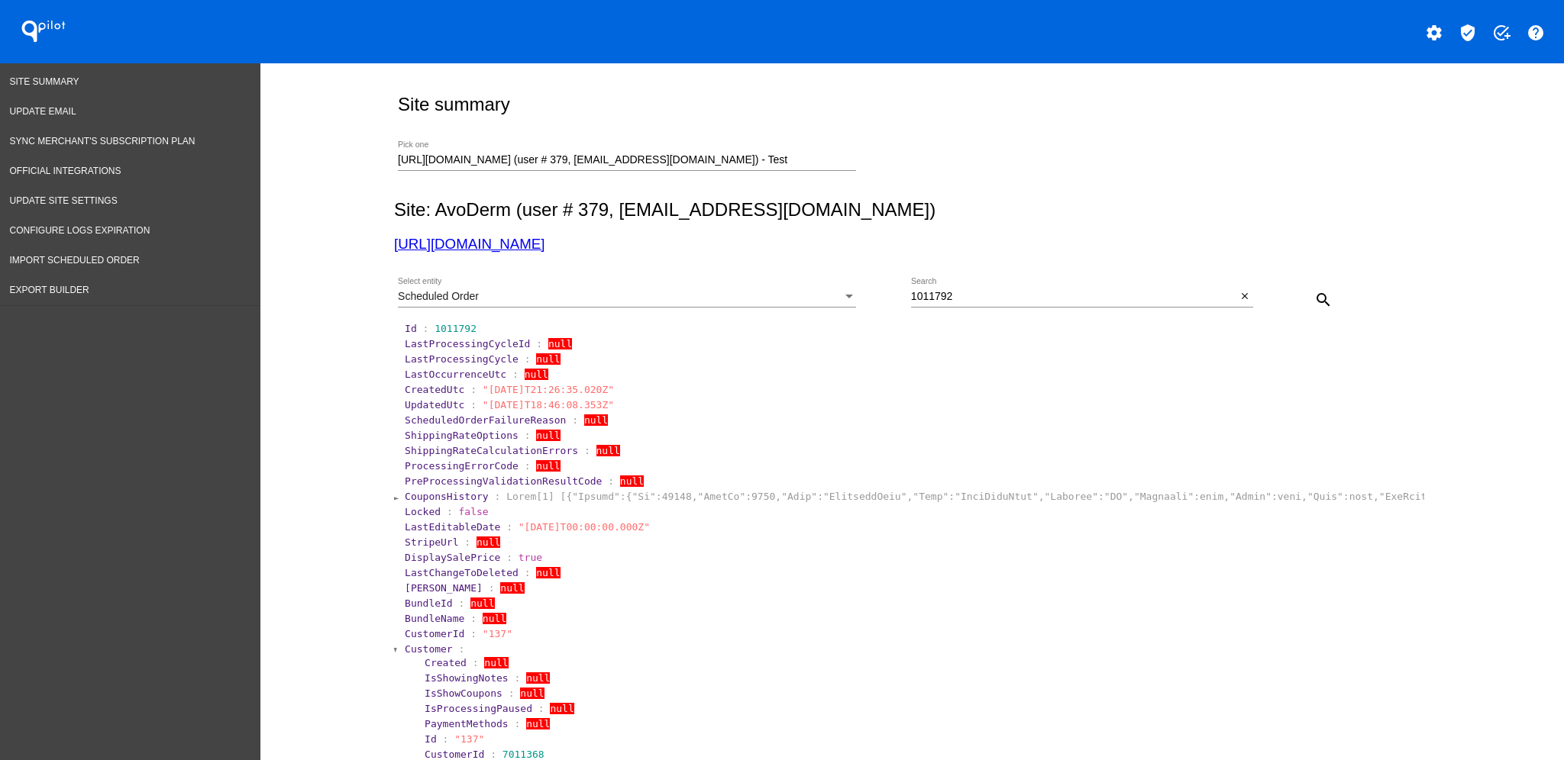
click at [426, 640] on section "CustomerId : "137"" at bounding box center [913, 634] width 1020 height 15
click at [425, 644] on span "Customer" at bounding box center [429, 649] width 48 height 11
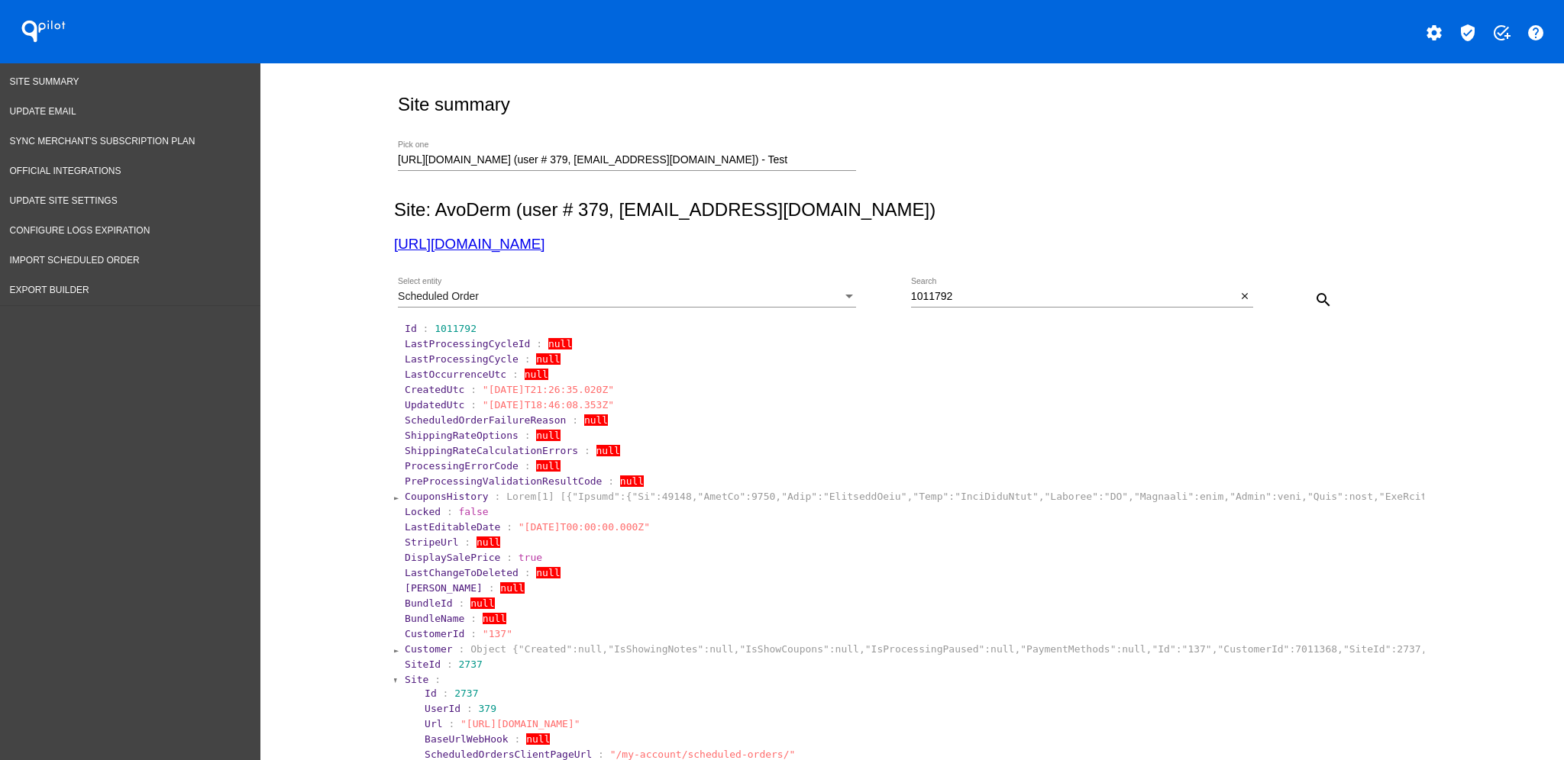
scroll to position [305, 0]
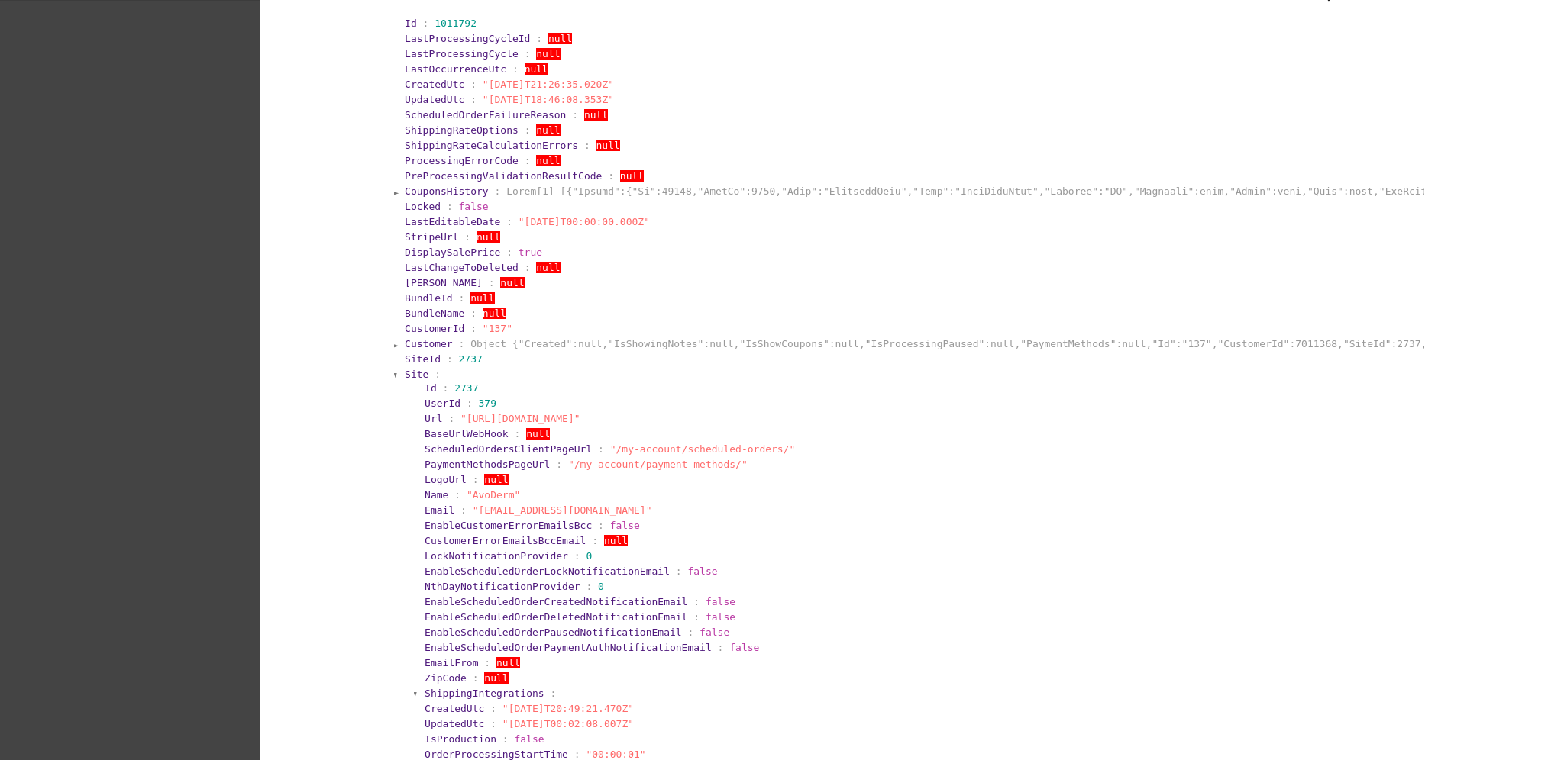
click at [405, 379] on span "Site" at bounding box center [417, 374] width 24 height 11
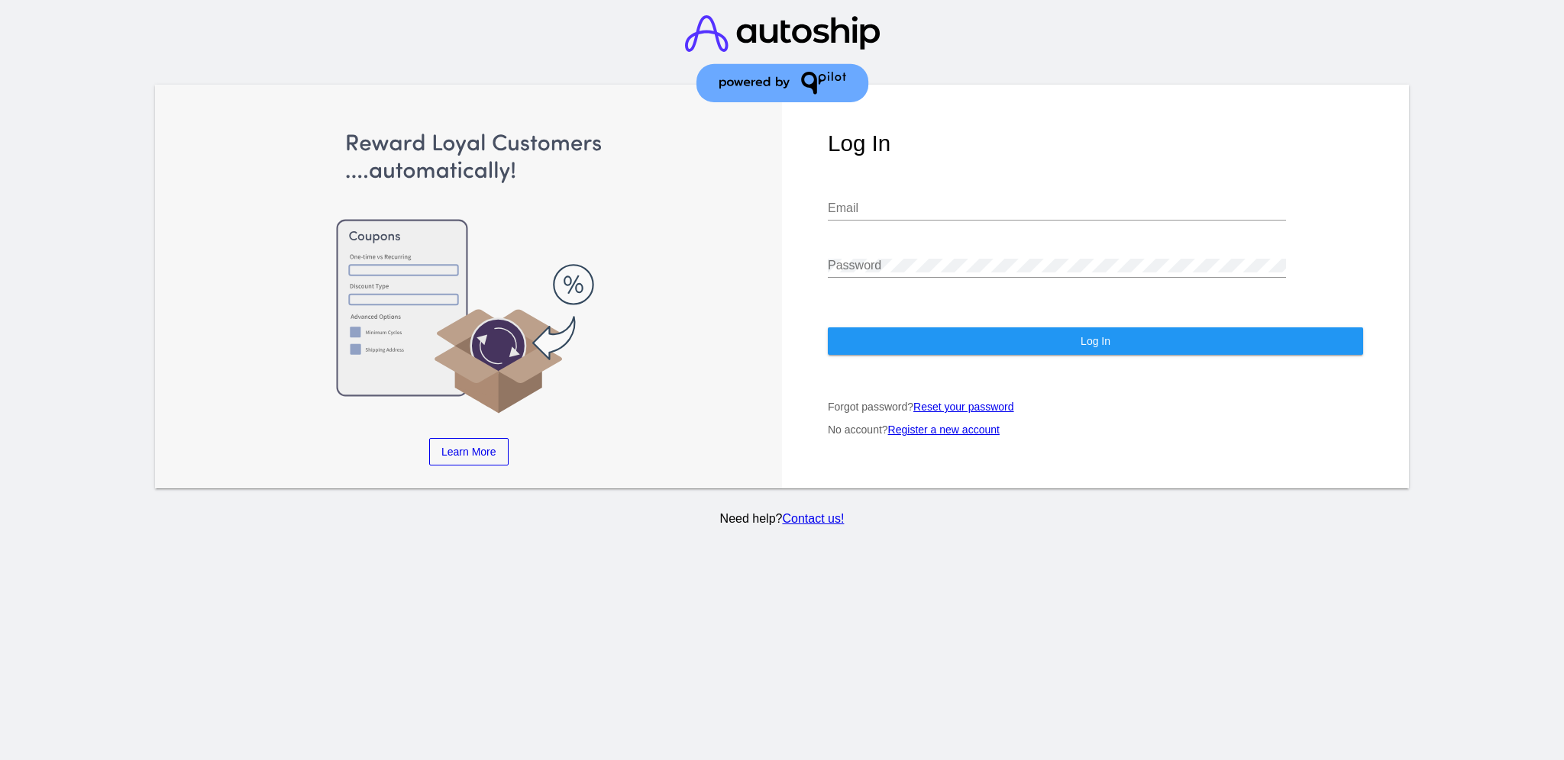
type input "[EMAIL_ADDRESS][DOMAIN_NAME]"
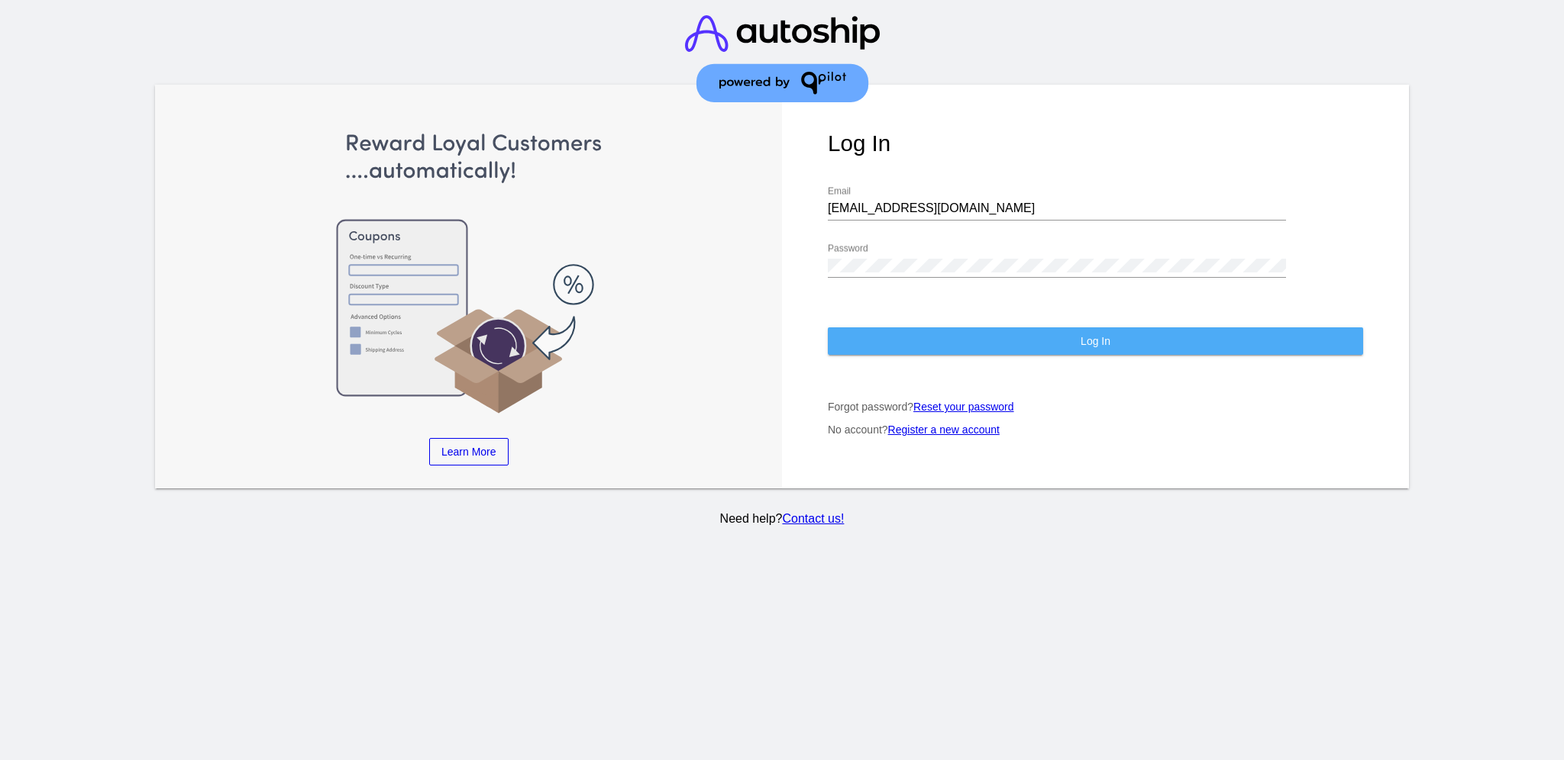
click at [1119, 328] on button "Log In" at bounding box center [1095, 341] width 535 height 27
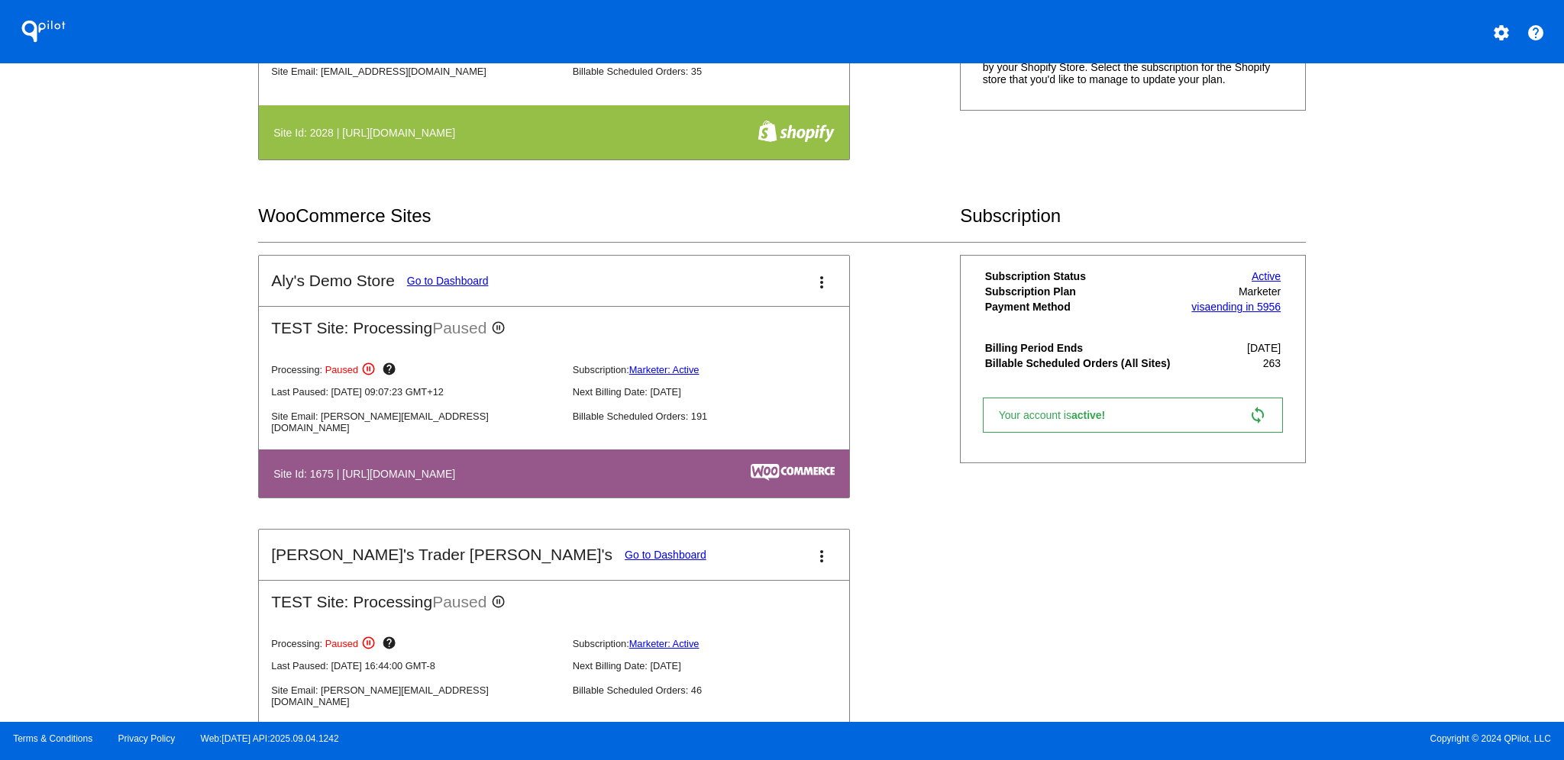
scroll to position [611, 0]
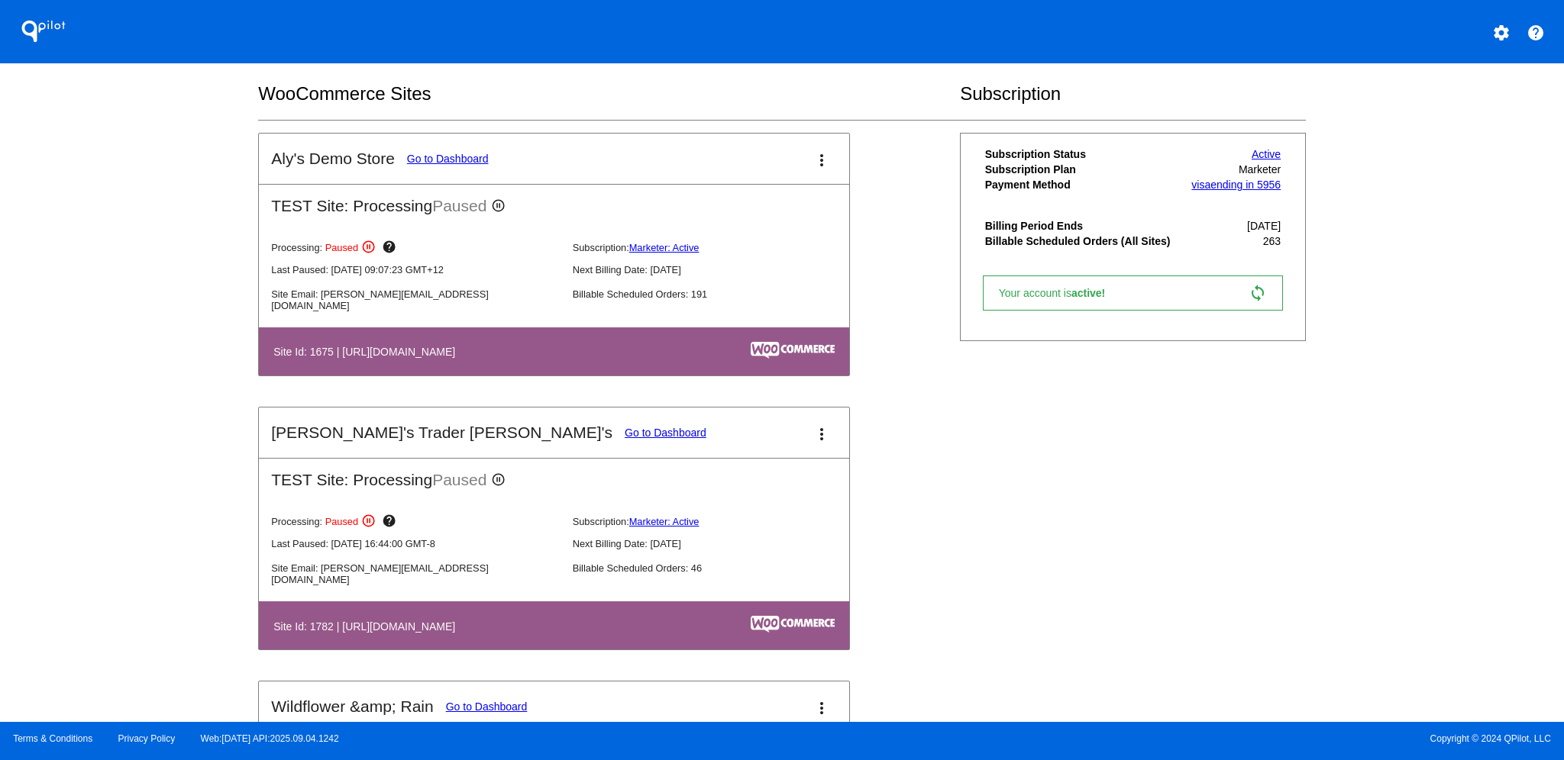
click at [625, 429] on link "Go to Dashboard" at bounding box center [666, 433] width 82 height 12
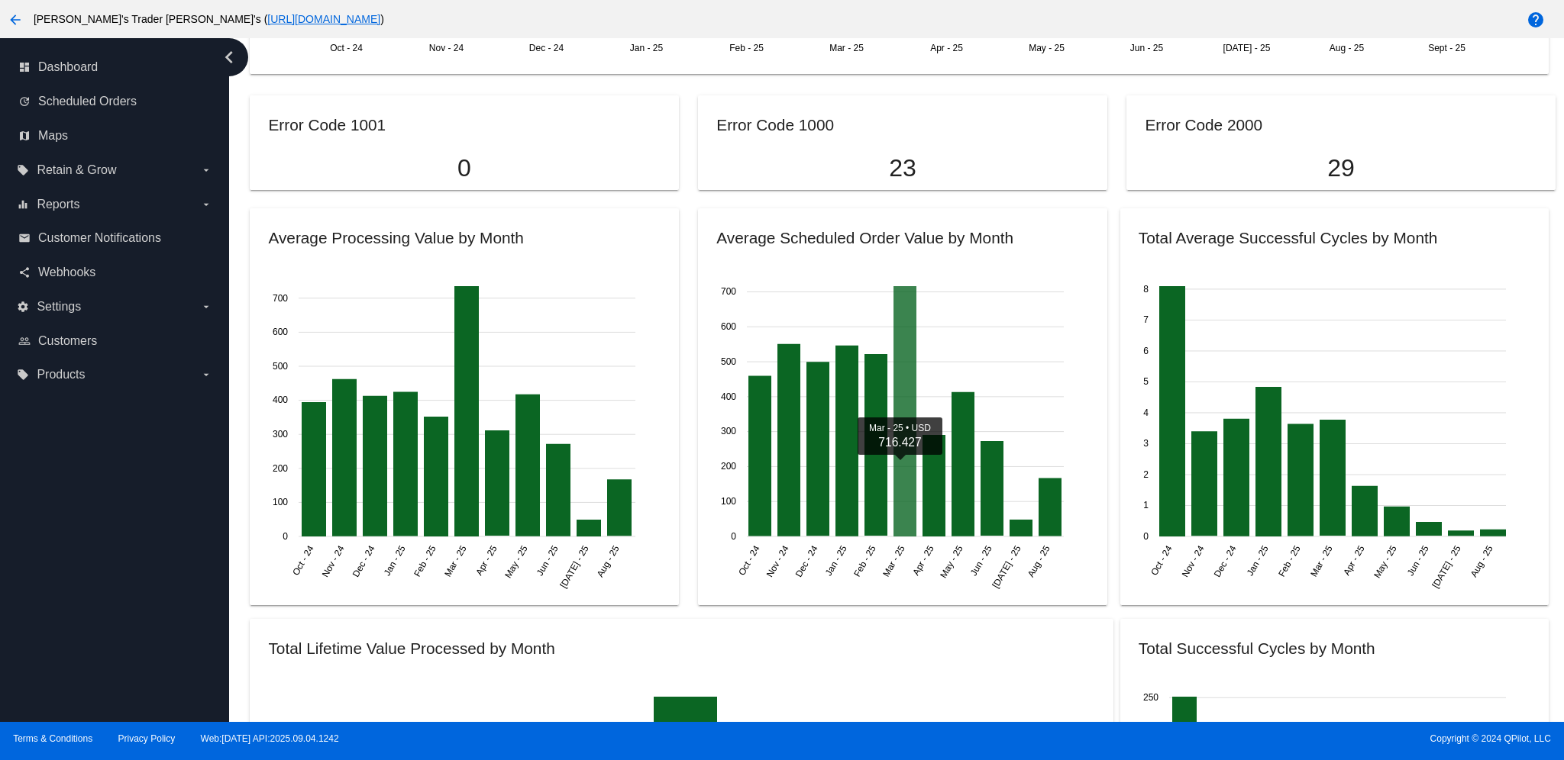
scroll to position [1425, 0]
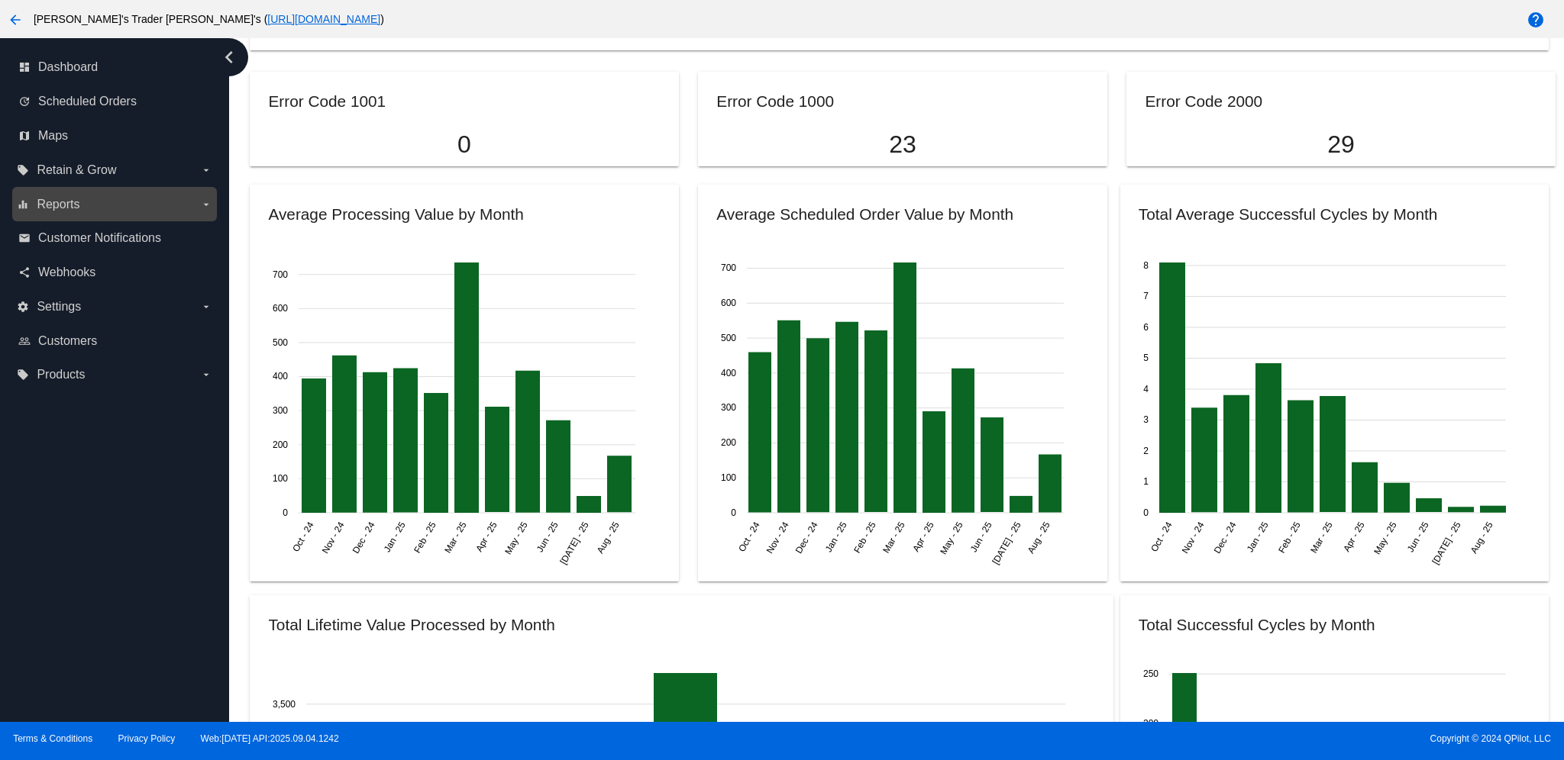
click at [90, 202] on label "equalizer Reports arrow_drop_down" at bounding box center [114, 204] width 195 height 24
click at [0, 0] on input "equalizer Reports arrow_drop_down" at bounding box center [0, 0] width 0 height 0
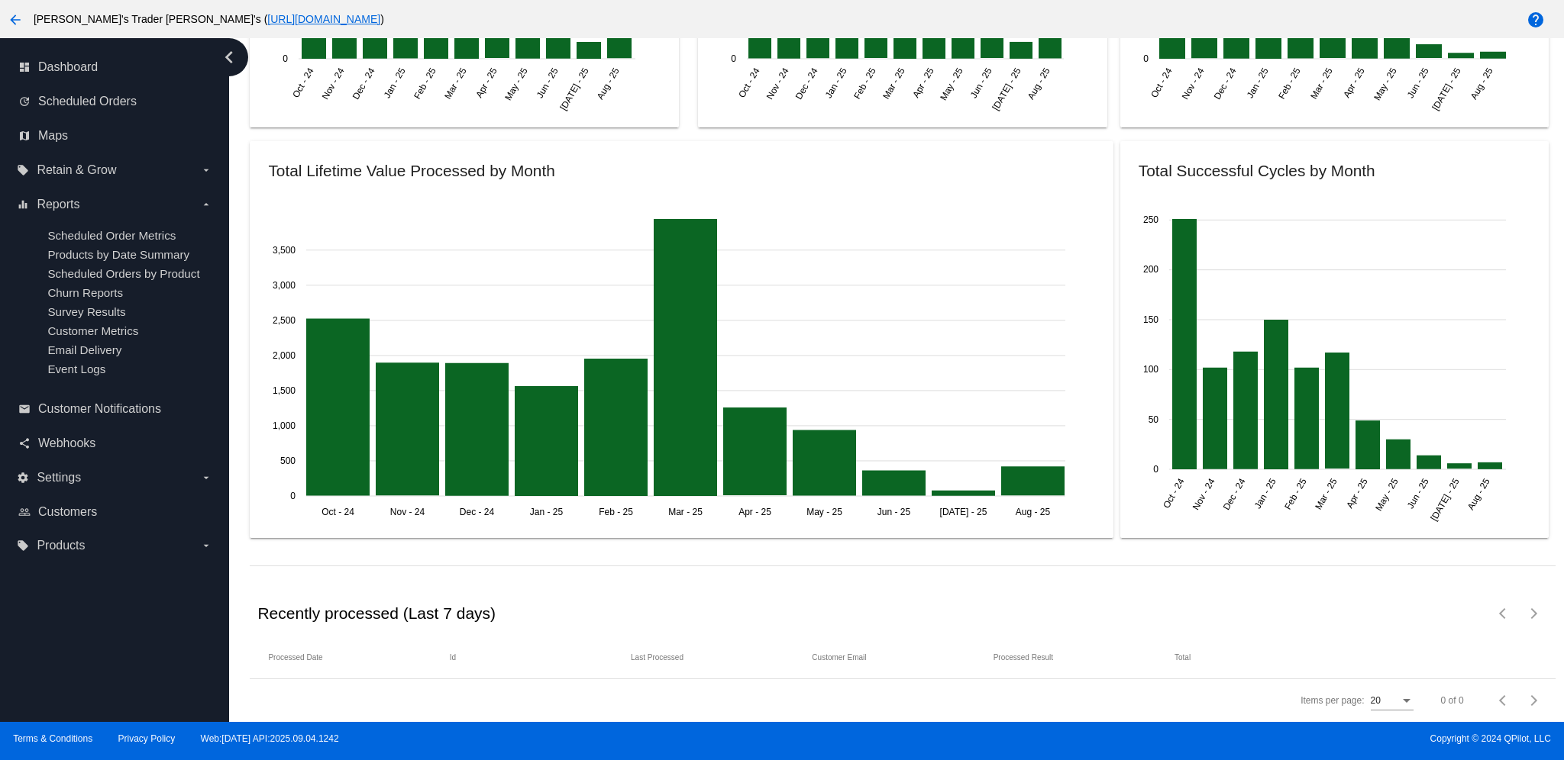
scroll to position [1890, 0]
click at [108, 98] on span "Scheduled Orders" at bounding box center [87, 102] width 98 height 14
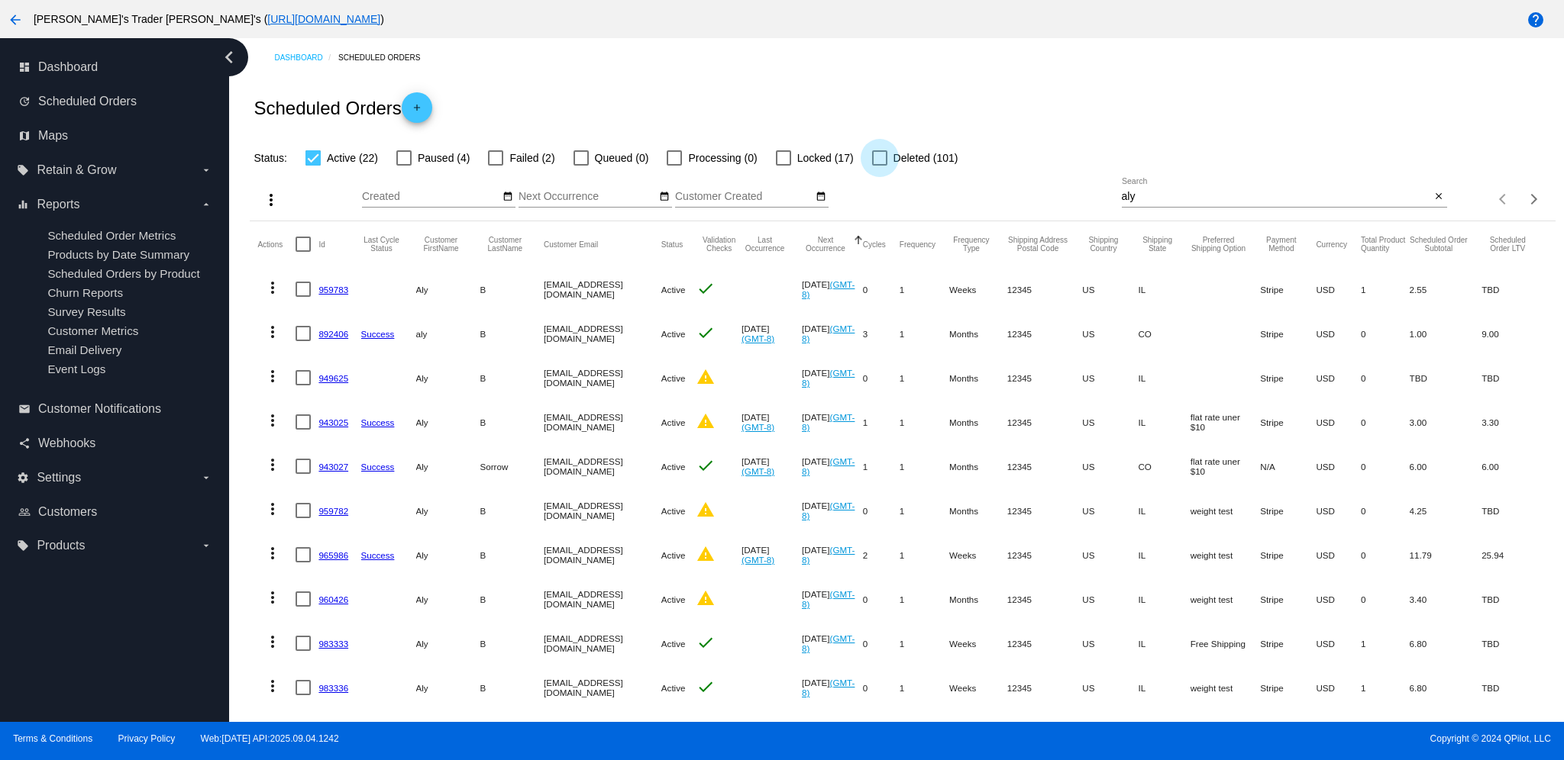
click at [886, 156] on div at bounding box center [879, 157] width 15 height 15
click at [880, 166] on input "Deleted (101)" at bounding box center [879, 166] width 1 height 1
checkbox input "true"
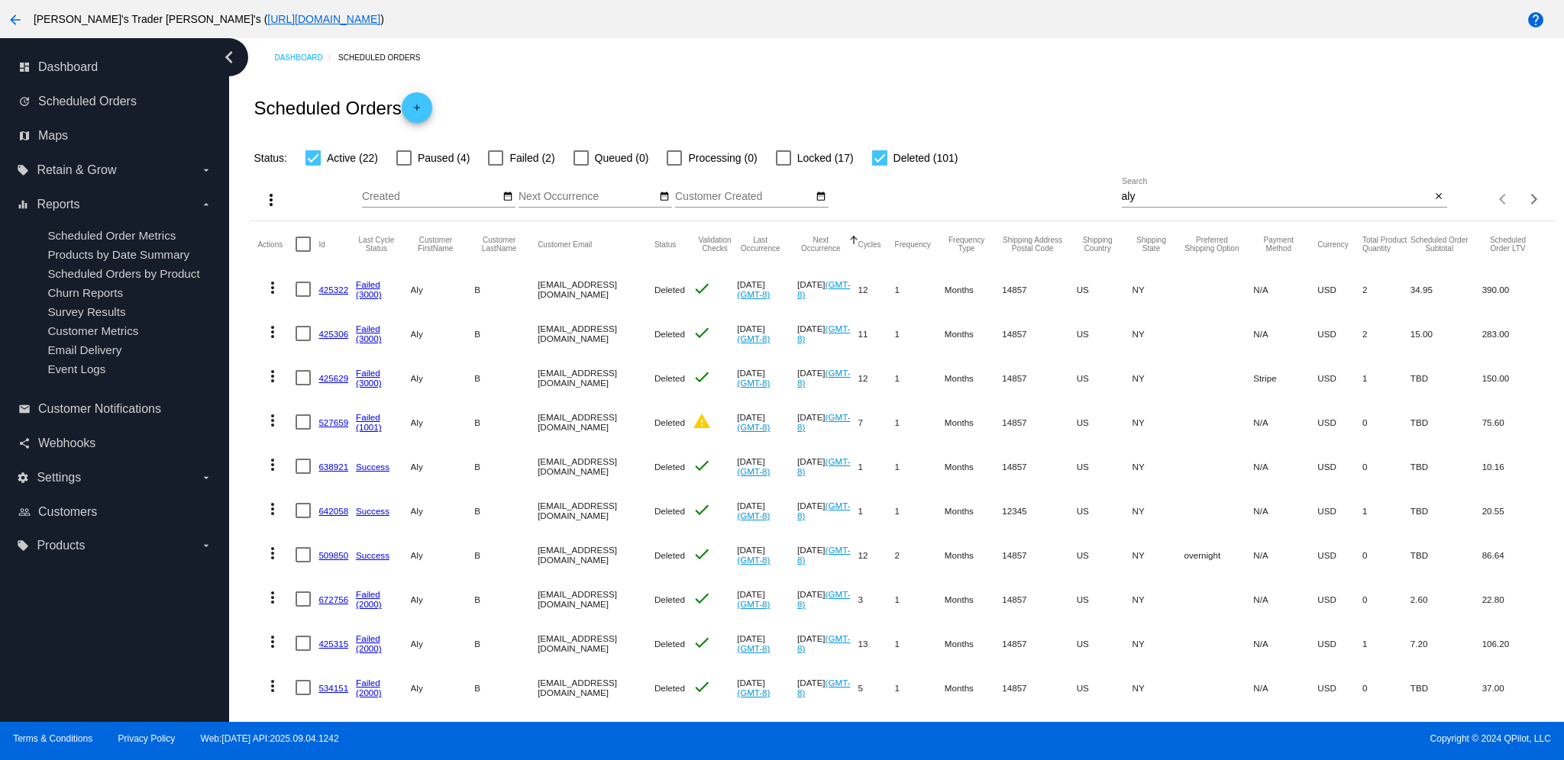
click at [305, 150] on div at bounding box center [312, 157] width 15 height 15
click at [312, 166] on input "Active (22)" at bounding box center [312, 166] width 1 height 1
checkbox input "false"
click at [1433, 197] on mat-icon "close" at bounding box center [1438, 197] width 11 height 12
